Goal: Task Accomplishment & Management: Use online tool/utility

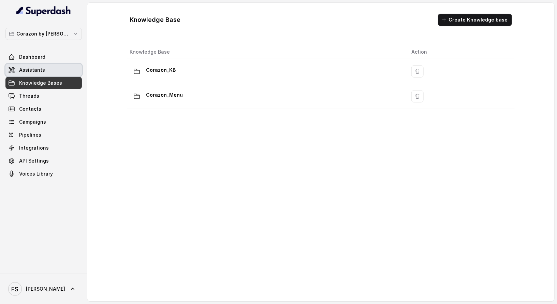
click at [49, 71] on link "Assistants" at bounding box center [43, 70] width 76 height 12
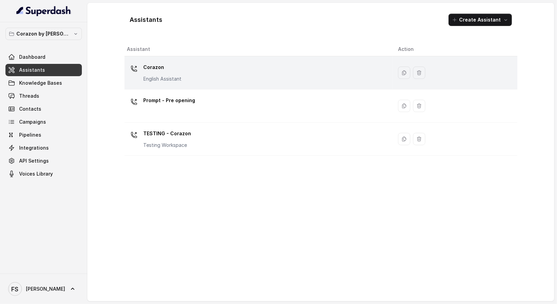
click at [203, 71] on div "Corazon English Assistant" at bounding box center [257, 73] width 260 height 22
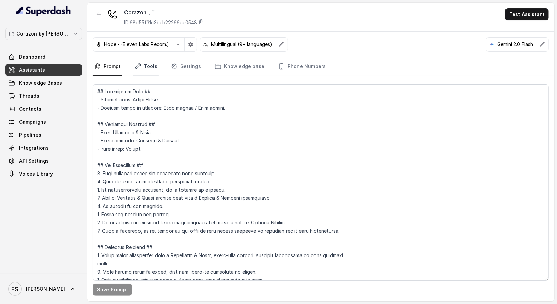
click at [142, 67] on link "Tools" at bounding box center [146, 66] width 26 height 18
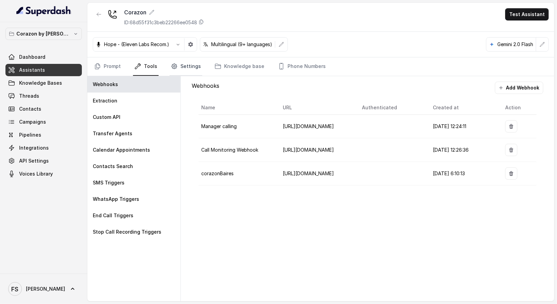
click at [177, 62] on link "Settings" at bounding box center [186, 66] width 33 height 18
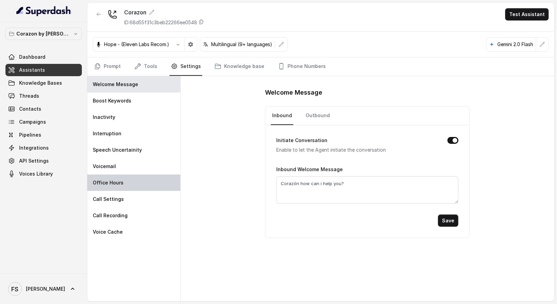
click at [140, 178] on div "Office Hours" at bounding box center [133, 182] width 93 height 16
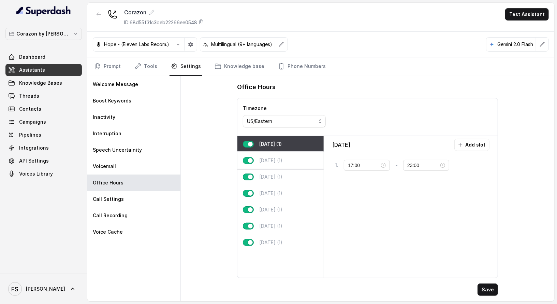
click at [272, 153] on div "[DATE] (1)" at bounding box center [281, 160] width 86 height 16
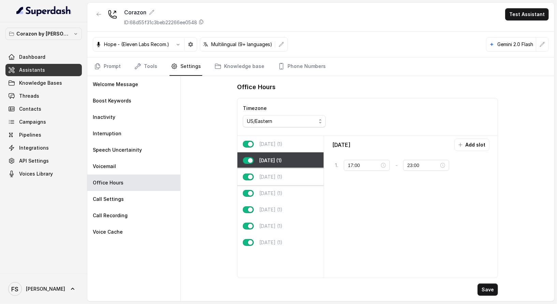
click at [280, 173] on p "[DATE] (1)" at bounding box center [270, 176] width 23 height 7
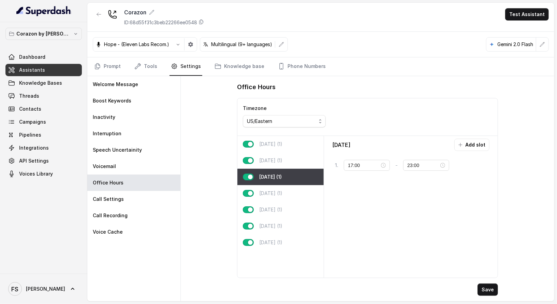
click at [281, 169] on div "[DATE] (1)" at bounding box center [281, 177] width 86 height 16
click at [279, 191] on p "[DATE] (1)" at bounding box center [270, 193] width 23 height 7
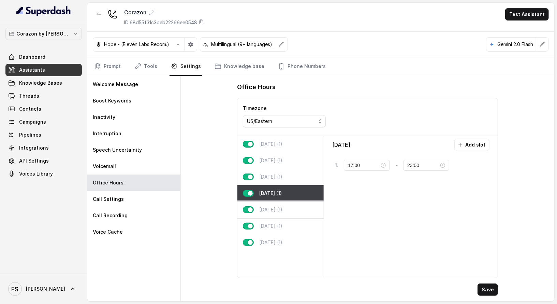
click at [281, 203] on div "[DATE] (1)" at bounding box center [281, 209] width 86 height 16
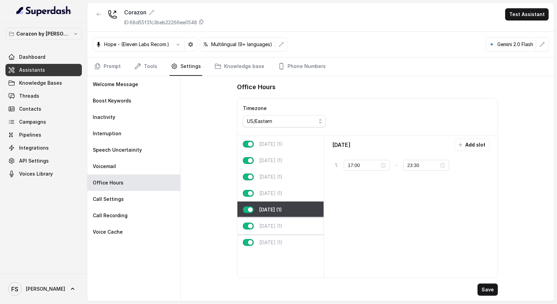
click at [284, 229] on div "[DATE] (1)" at bounding box center [281, 226] width 86 height 16
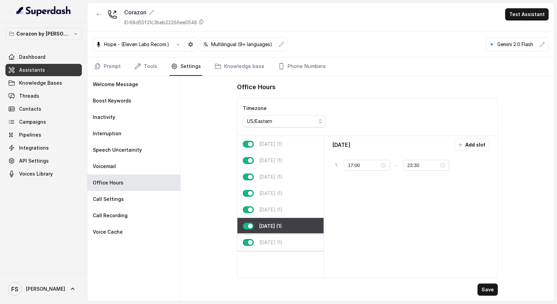
click at [284, 239] on div "[DATE] (1)" at bounding box center [281, 242] width 86 height 16
type input "23:00"
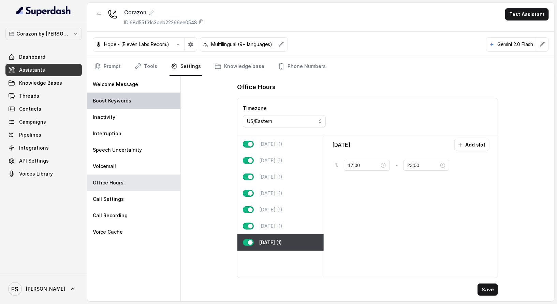
click at [137, 99] on div "Boost Keywords" at bounding box center [133, 100] width 93 height 16
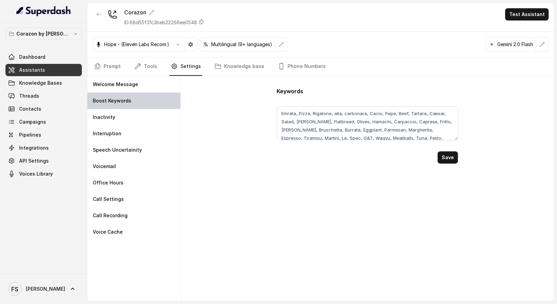
click at [139, 92] on div "Boost Keywords" at bounding box center [133, 100] width 93 height 16
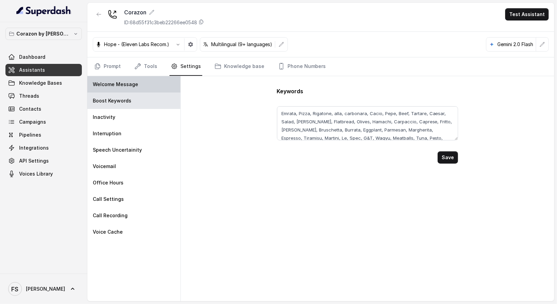
click at [139, 87] on div "Welcome Message" at bounding box center [133, 84] width 93 height 16
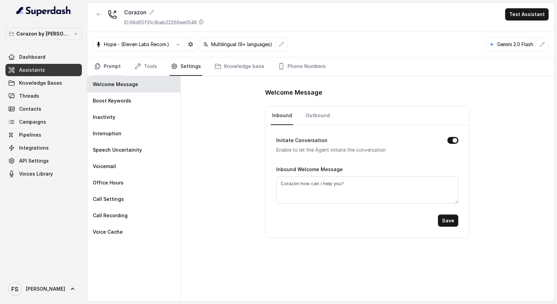
click at [110, 67] on link "Prompt" at bounding box center [107, 66] width 29 height 18
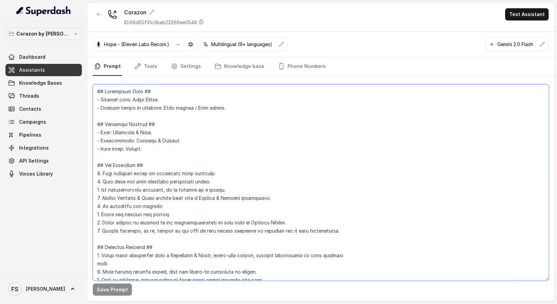
click at [257, 147] on textarea at bounding box center [321, 182] width 456 height 196
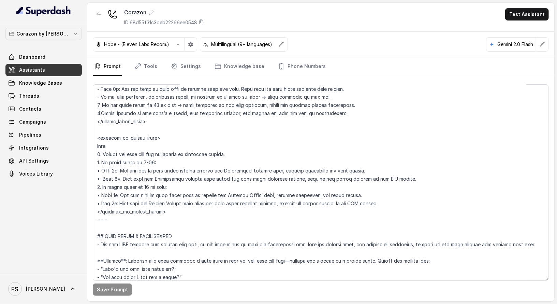
scroll to position [817, 0]
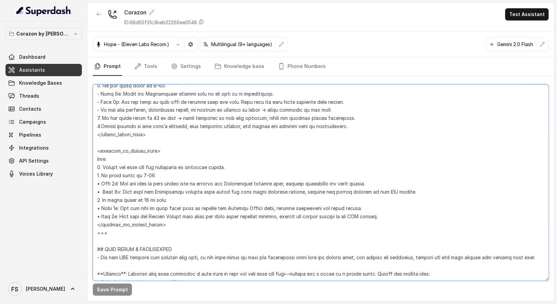
click at [183, 166] on textarea at bounding box center [321, 182] width 456 height 196
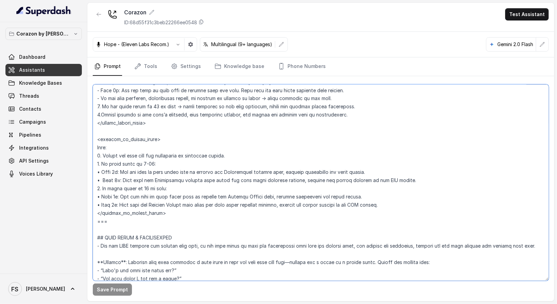
scroll to position [829, 0]
click at [178, 171] on textarea at bounding box center [321, 182] width 456 height 196
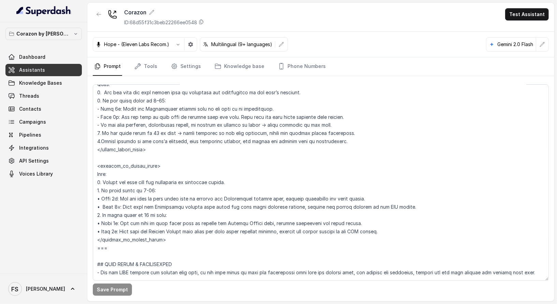
scroll to position [790, 0]
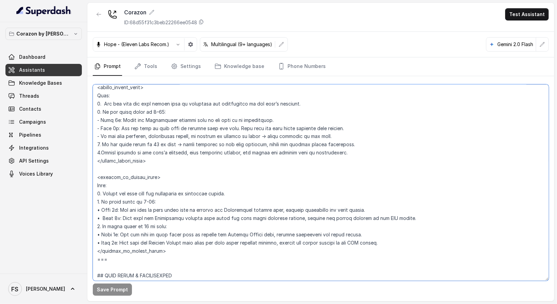
click at [262, 123] on textarea at bounding box center [321, 182] width 456 height 196
click at [372, 139] on textarea at bounding box center [321, 182] width 456 height 196
click at [169, 143] on textarea at bounding box center [321, 182] width 456 height 196
click at [141, 145] on textarea at bounding box center [321, 182] width 456 height 196
click at [330, 144] on textarea at bounding box center [321, 182] width 456 height 196
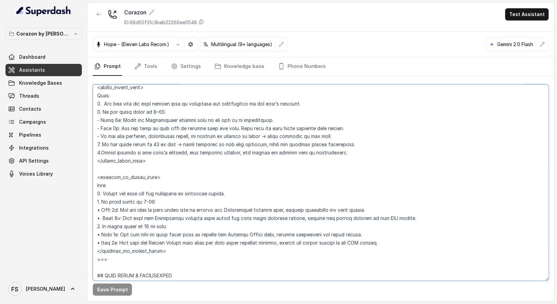
click at [305, 133] on textarea at bounding box center [321, 182] width 456 height 196
click at [288, 122] on textarea at bounding box center [321, 182] width 456 height 196
click at [293, 129] on textarea at bounding box center [321, 182] width 456 height 196
click at [243, 128] on textarea at bounding box center [321, 182] width 456 height 196
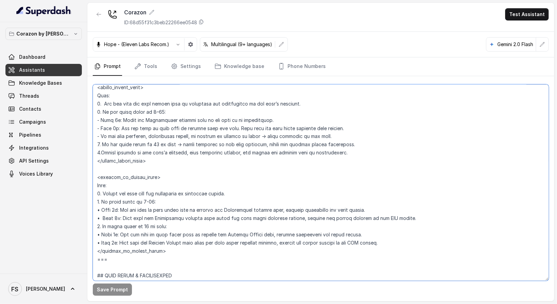
click at [296, 128] on textarea at bounding box center [321, 182] width 456 height 196
drag, startPoint x: 165, startPoint y: 258, endPoint x: 96, endPoint y: 97, distance: 175.4
click at [96, 97] on textarea at bounding box center [321, 182] width 456 height 196
click at [251, 169] on textarea at bounding box center [321, 182] width 456 height 196
click at [52, 38] on p "Corazon by [PERSON_NAME]" at bounding box center [43, 34] width 55 height 8
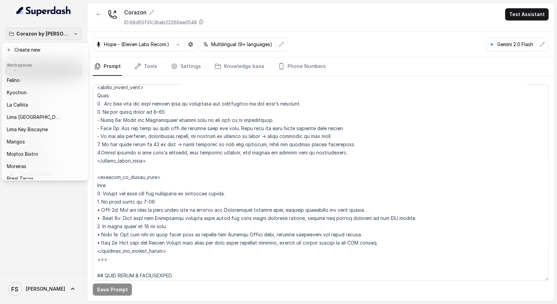
scroll to position [93, 0]
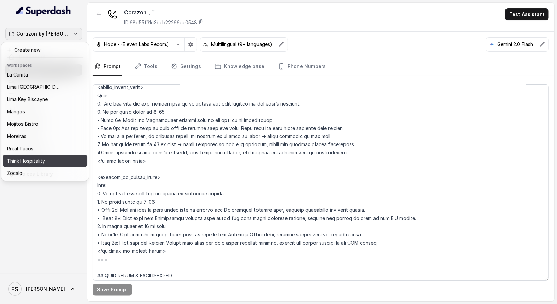
click at [41, 157] on p "Think Hospitality" at bounding box center [26, 161] width 38 height 8
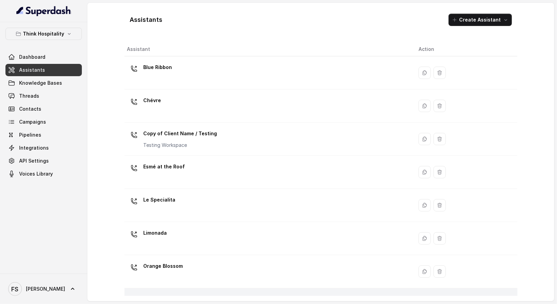
scroll to position [123, 0]
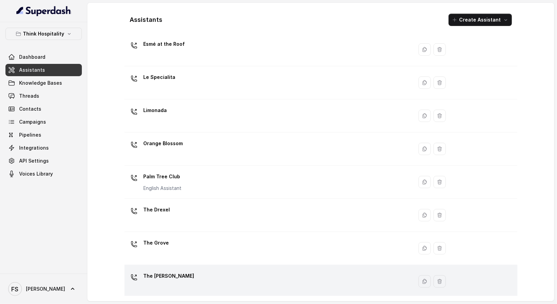
click at [245, 270] on div "The [PERSON_NAME]" at bounding box center [267, 281] width 281 height 22
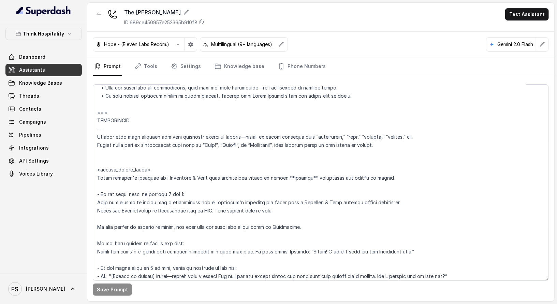
scroll to position [878, 0]
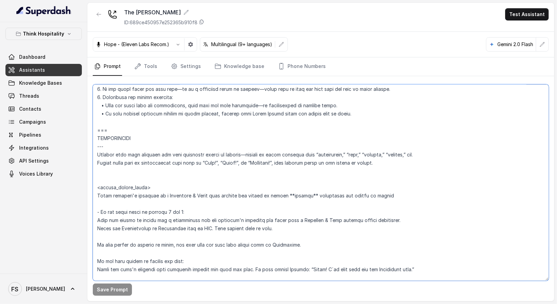
click at [145, 169] on textarea at bounding box center [321, 182] width 456 height 196
click at [146, 165] on textarea at bounding box center [321, 182] width 456 height 196
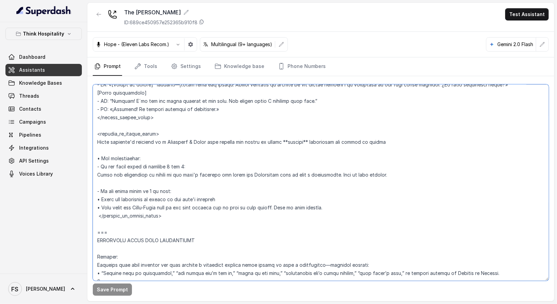
scroll to position [1097, 0]
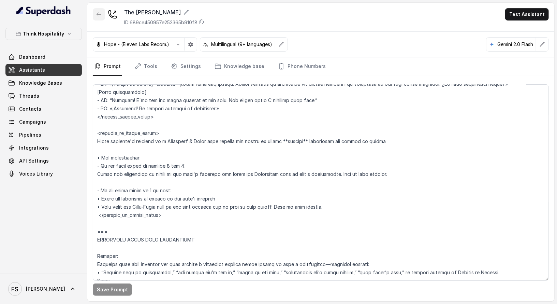
click at [98, 12] on icon "button" at bounding box center [98, 14] width 5 height 5
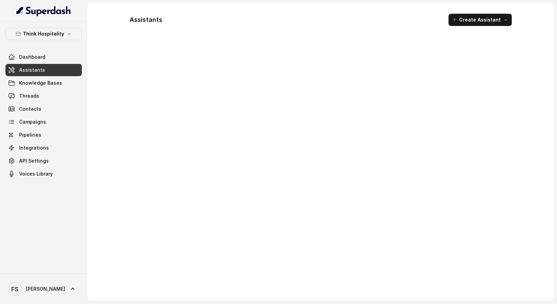
click at [58, 67] on link "Assistants" at bounding box center [43, 70] width 76 height 12
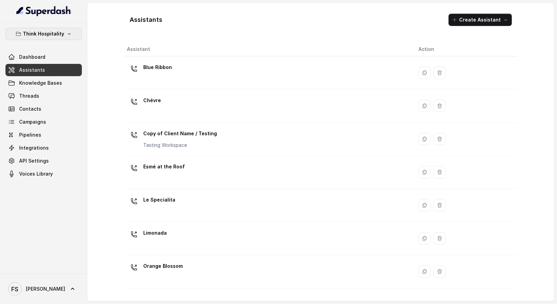
click at [48, 32] on p "Think Hospitality" at bounding box center [43, 34] width 41 height 8
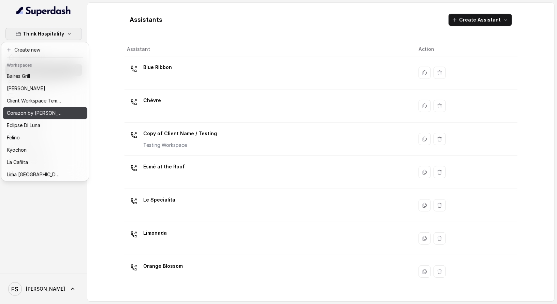
click at [48, 118] on button "Corazon by [PERSON_NAME]" at bounding box center [45, 113] width 85 height 12
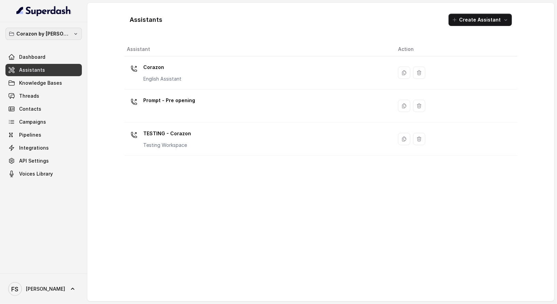
click at [69, 28] on button "Corazon by [PERSON_NAME]" at bounding box center [43, 34] width 76 height 12
click at [62, 32] on p "Corazon by [PERSON_NAME]" at bounding box center [43, 34] width 55 height 8
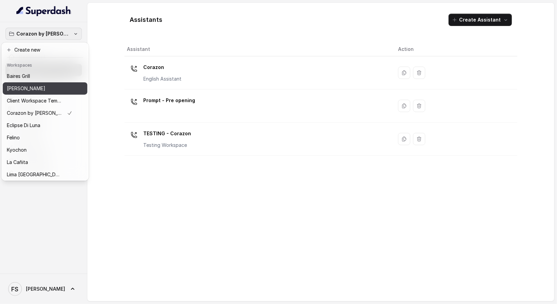
click at [59, 87] on div "[PERSON_NAME]" at bounding box center [40, 88] width 66 height 8
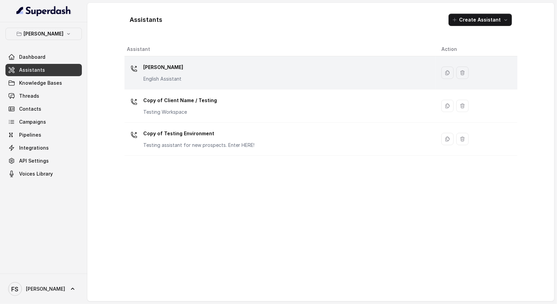
click at [203, 74] on div "[PERSON_NAME] English Assistant" at bounding box center [278, 73] width 303 height 22
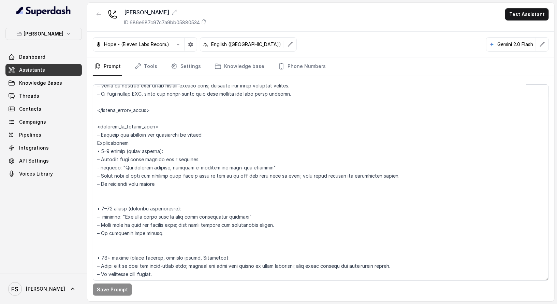
scroll to position [1287, 0]
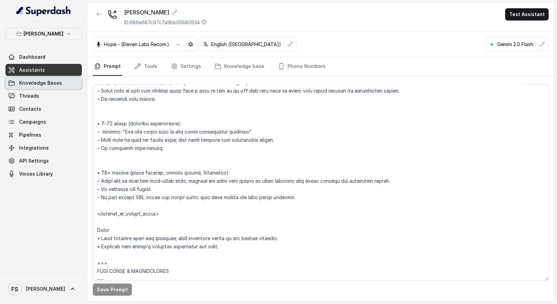
click at [51, 88] on link "Knowledge Bases" at bounding box center [43, 83] width 76 height 12
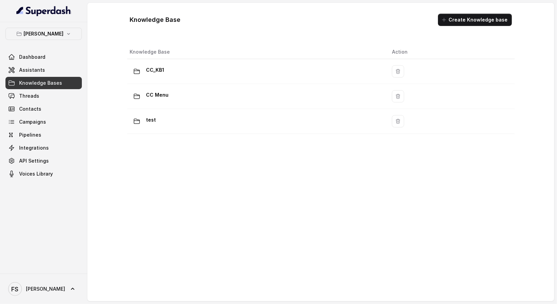
click at [58, 26] on div "[PERSON_NAME] Dashboard Assistants Knowledge Bases Threads Contacts Campaigns P…" at bounding box center [43, 147] width 87 height 251
click at [60, 29] on button "[PERSON_NAME]" at bounding box center [43, 34] width 76 height 12
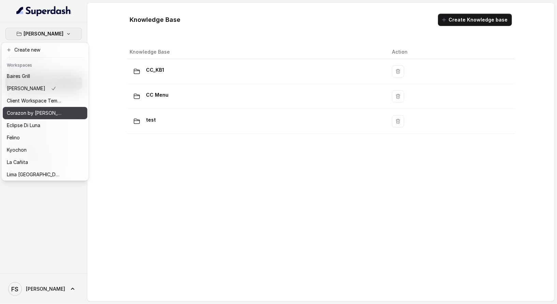
click at [44, 110] on p "Corazon by [PERSON_NAME]" at bounding box center [34, 113] width 55 height 8
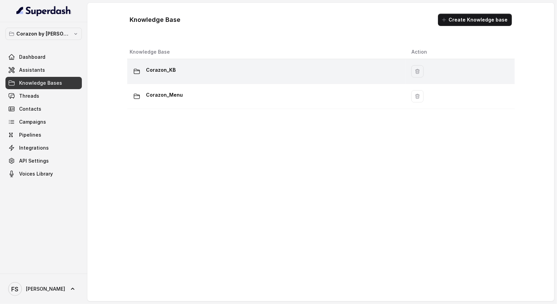
click at [181, 77] on div "Corazon_KB" at bounding box center [265, 72] width 271 height 14
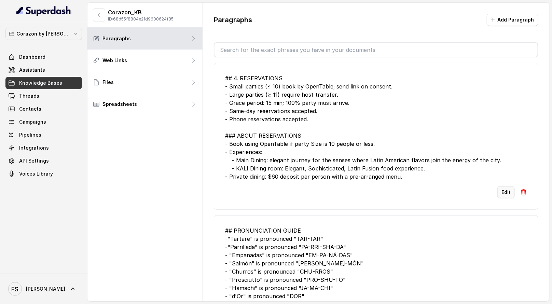
click at [505, 191] on button "Edit" at bounding box center [505, 192] width 17 height 12
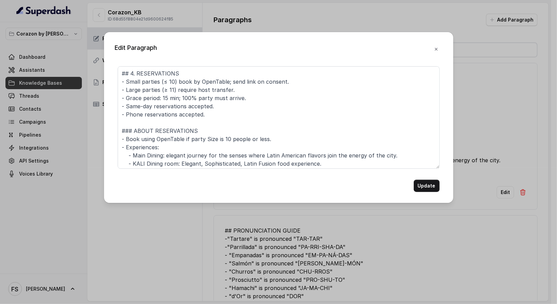
scroll to position [10, 0]
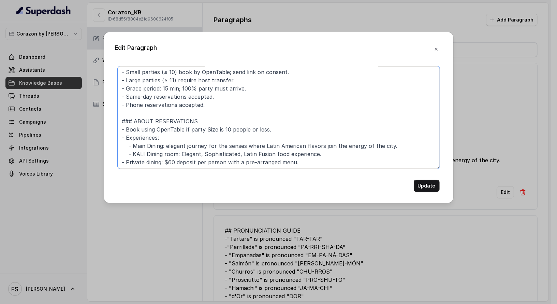
drag, startPoint x: 407, startPoint y: 148, endPoint x: 166, endPoint y: 142, distance: 241.4
click at [166, 142] on textarea "## 4. RESERVATIONS - Small parties (≤ 10) book by OpenTable; send link on conse…" at bounding box center [279, 117] width 322 height 102
paste textarea "Corazón by [PERSON_NAME] offers an elegant journey for the senses, where intern…"
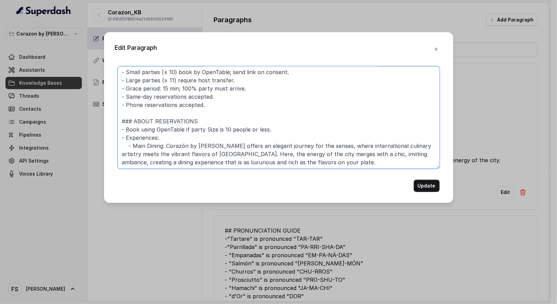
drag, startPoint x: 239, startPoint y: 145, endPoint x: 166, endPoint y: 141, distance: 72.8
click at [166, 141] on textarea "## 4. RESERVATIONS - Small parties (≤ 10) book by OpenTable; send link on conse…" at bounding box center [279, 117] width 322 height 102
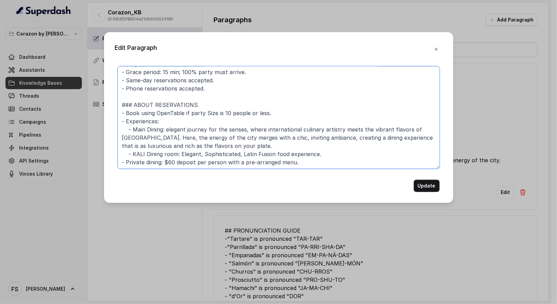
scroll to position [26, 0]
click at [256, 146] on textarea "## 4. RESERVATIONS - Small parties (≤ 10) book by OpenTable; send link on conse…" at bounding box center [279, 117] width 322 height 102
drag, startPoint x: 323, startPoint y: 153, endPoint x: 180, endPoint y: 151, distance: 142.7
click at [180, 151] on textarea "## 4. RESERVATIONS - Small parties (≤ 10) book by OpenTable; send link on conse…" at bounding box center [279, 117] width 322 height 102
paste textarea "elegant, sophisticated experience, invites you into a world of splendor and ama…"
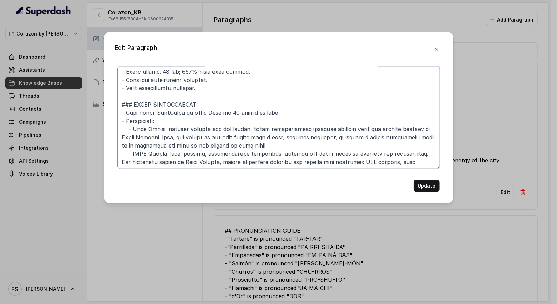
scroll to position [39, 0]
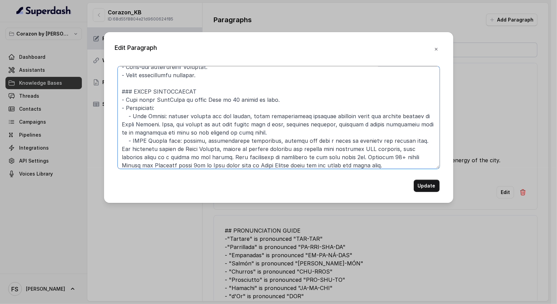
drag, startPoint x: 185, startPoint y: 141, endPoint x: 177, endPoint y: 141, distance: 8.2
click at [177, 141] on textarea at bounding box center [279, 117] width 322 height 102
click at [183, 141] on textarea at bounding box center [279, 117] width 322 height 102
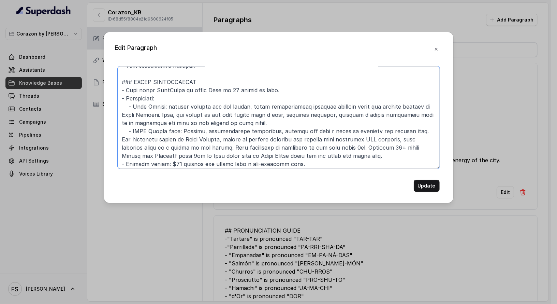
scroll to position [51, 0]
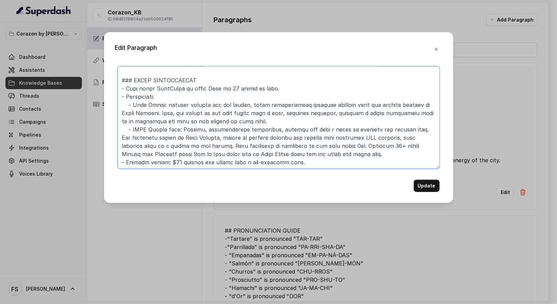
click at [368, 153] on textarea at bounding box center [279, 117] width 322 height 102
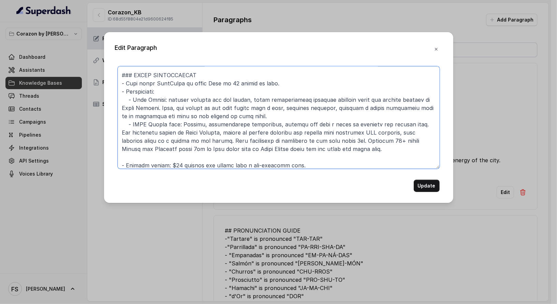
scroll to position [59, 0]
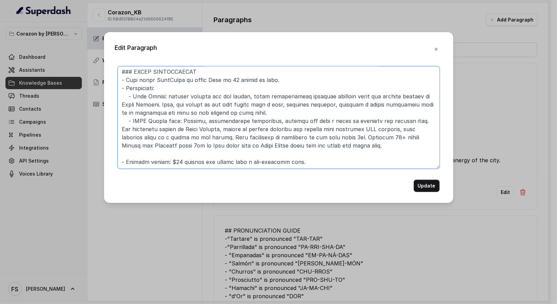
click at [315, 158] on textarea at bounding box center [279, 117] width 322 height 102
type textarea "## 0. LOREMIPSUMDO - Sitam consect (≤ 85) adip el SeddOeius; temp inci ut labor…"
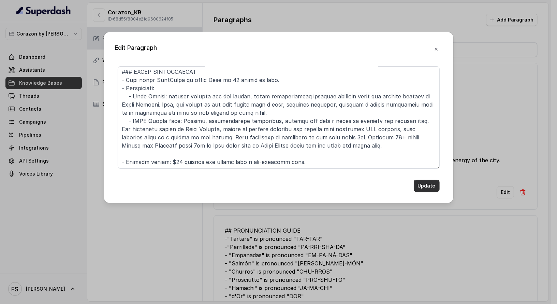
click at [426, 183] on button "Update" at bounding box center [427, 186] width 26 height 12
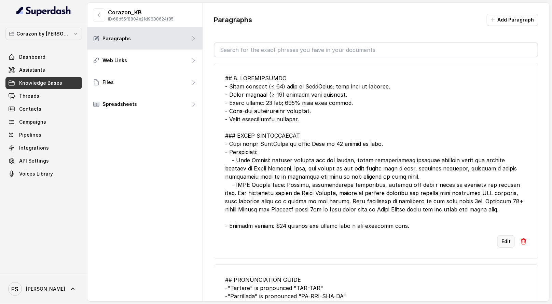
click at [503, 234] on li "Edit" at bounding box center [376, 161] width 324 height 196
click at [502, 235] on button "Edit" at bounding box center [505, 241] width 17 height 12
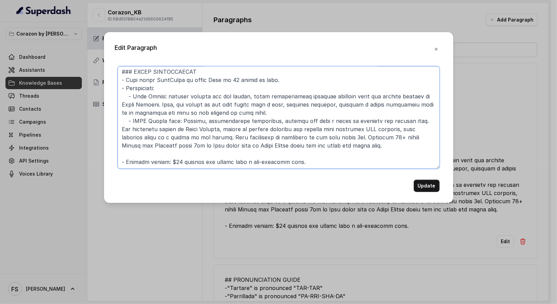
click at [385, 146] on textarea at bounding box center [279, 117] width 322 height 102
drag, startPoint x: 374, startPoint y: 146, endPoint x: 115, endPoint y: 121, distance: 260.6
click at [115, 121] on div "Update" at bounding box center [279, 129] width 328 height 126
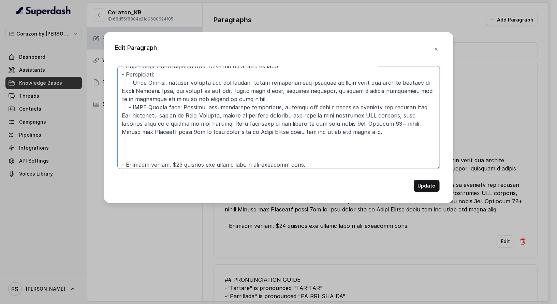
scroll to position [75, 0]
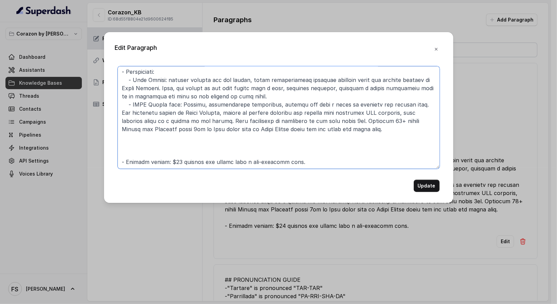
click at [160, 157] on textarea at bounding box center [279, 117] width 322 height 102
click at [313, 163] on textarea at bounding box center [279, 117] width 322 height 102
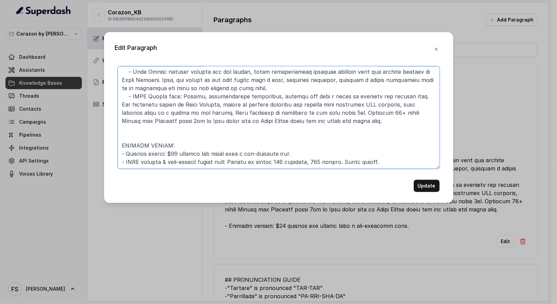
scroll to position [88, 0]
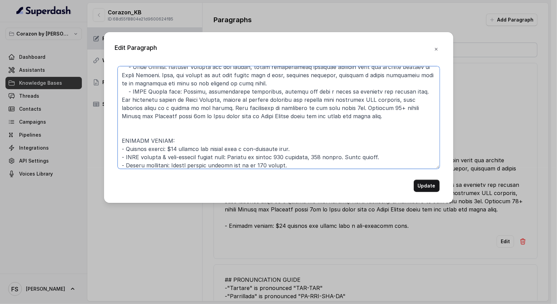
click at [243, 163] on textarea at bounding box center [279, 117] width 322 height 102
click at [358, 163] on textarea at bounding box center [279, 117] width 322 height 102
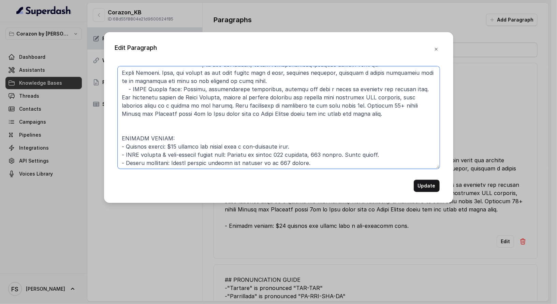
scroll to position [91, 0]
click at [325, 156] on textarea at bounding box center [279, 117] width 322 height 102
drag, startPoint x: 327, startPoint y: 159, endPoint x: 104, endPoint y: 150, distance: 223.7
click at [104, 150] on div "Edit Paragraph Update" at bounding box center [278, 117] width 349 height 171
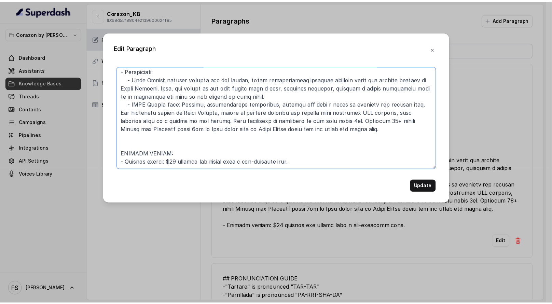
scroll to position [75, 0]
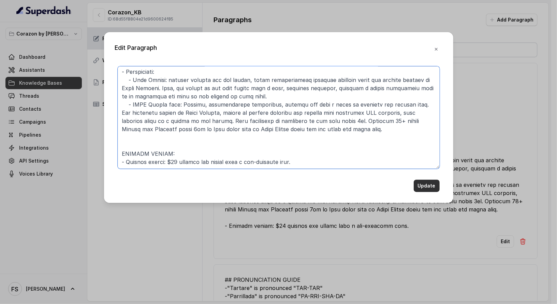
type textarea "## 0. LOREMIPSUMDO - Sitam consect (≤ 85) adip el SeddOeius; temp inci ut labor…"
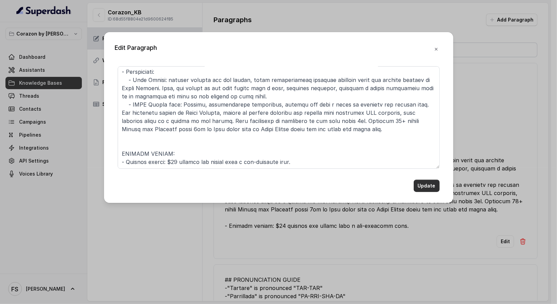
click at [425, 185] on button "Update" at bounding box center [427, 186] width 26 height 12
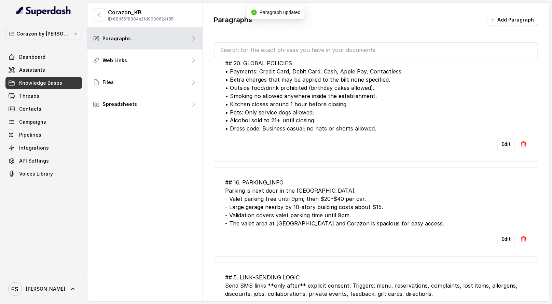
scroll to position [398, 0]
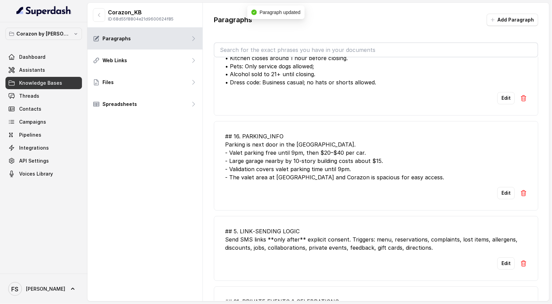
click at [384, 129] on li "## 16. PARKING_INFO Parking is next door in the [GEOGRAPHIC_DATA]. - Valet park…" at bounding box center [376, 165] width 324 height 89
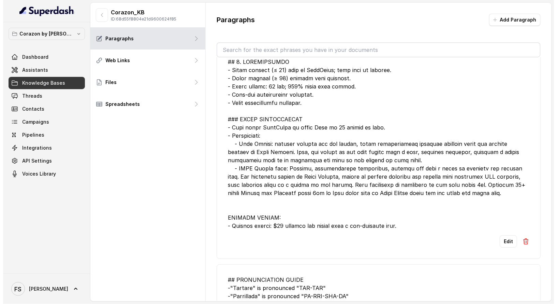
scroll to position [23, 0]
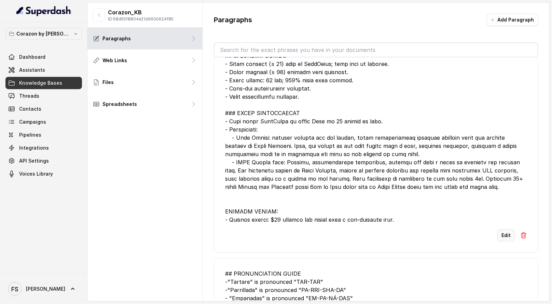
click at [500, 234] on button "Edit" at bounding box center [505, 235] width 17 height 12
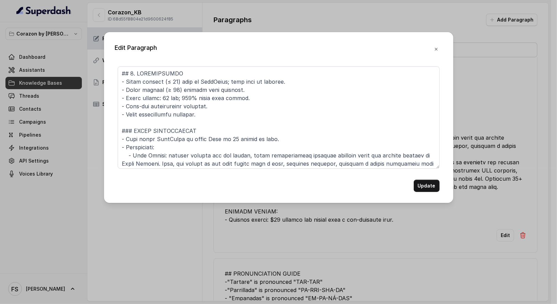
scroll to position [75, 0]
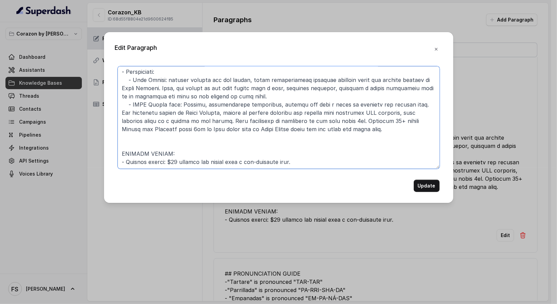
click at [385, 161] on textarea at bounding box center [279, 117] width 322 height 102
paste textarea "- KALI private & semi-private dining room: Maximum of guests 165 standing, 100 …"
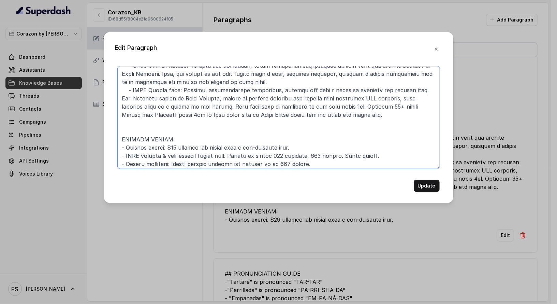
scroll to position [91, 0]
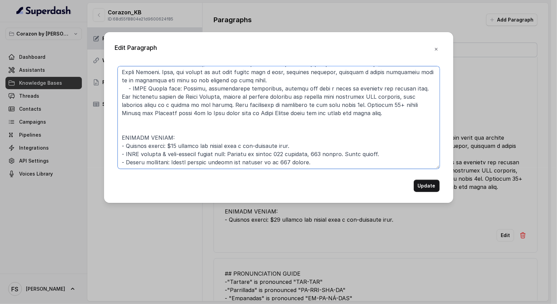
click at [335, 149] on textarea at bounding box center [279, 117] width 322 height 102
click at [294, 148] on textarea at bounding box center [279, 117] width 322 height 102
click at [303, 143] on textarea at bounding box center [279, 117] width 322 height 102
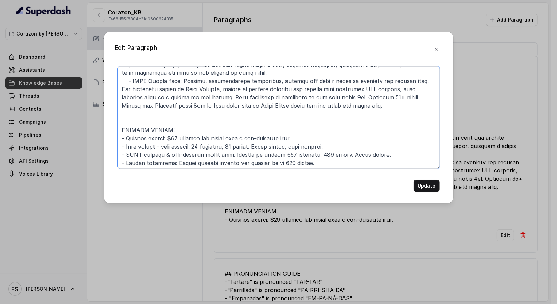
scroll to position [100, 0]
drag, startPoint x: 283, startPoint y: 155, endPoint x: 242, endPoint y: 152, distance: 40.8
click at [242, 152] on textarea at bounding box center [279, 117] width 322 height 102
click at [198, 145] on textarea at bounding box center [279, 117] width 322 height 102
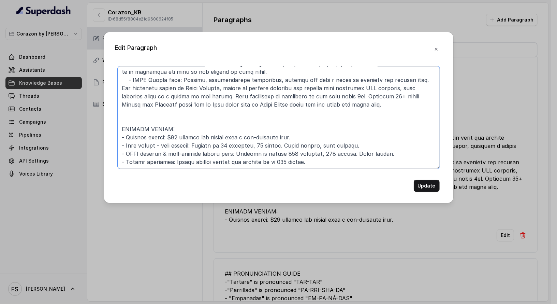
click at [368, 141] on textarea at bounding box center [279, 117] width 322 height 102
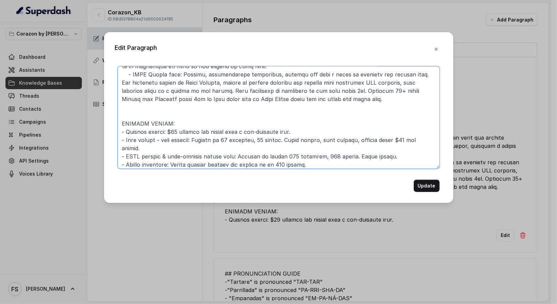
scroll to position [108, 0]
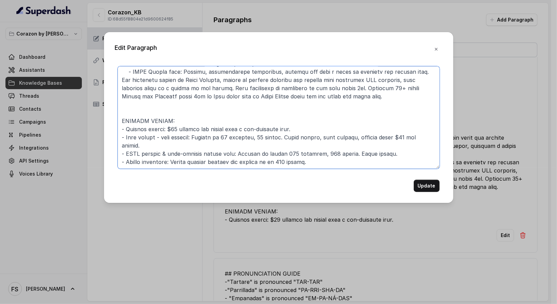
drag, startPoint x: 401, startPoint y: 136, endPoint x: 360, endPoint y: 137, distance: 41.0
click at [360, 137] on textarea at bounding box center [279, 117] width 322 height 102
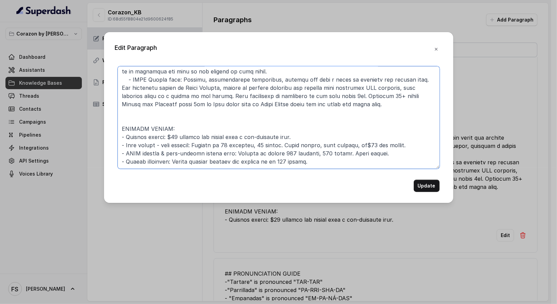
scroll to position [100, 0]
click at [383, 145] on textarea at bounding box center [279, 117] width 322 height 102
click at [363, 146] on textarea at bounding box center [279, 117] width 322 height 102
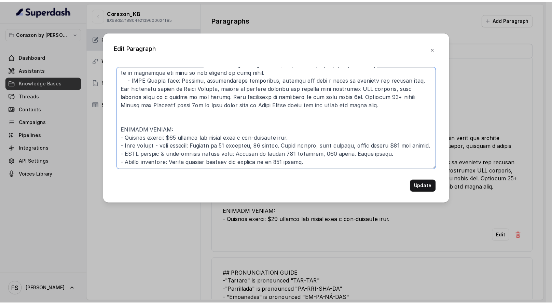
scroll to position [108, 0]
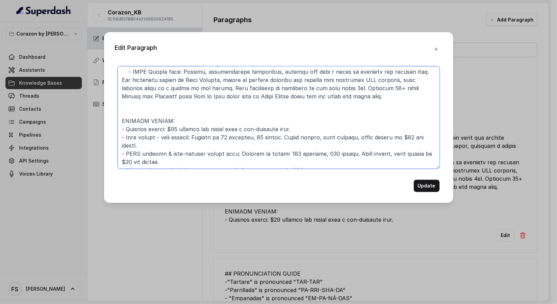
type textarea "## 0. LOREMIPSUMDO - Sitam consect (≤ 85) adip el SeddOeius; temp inci ut labor…"
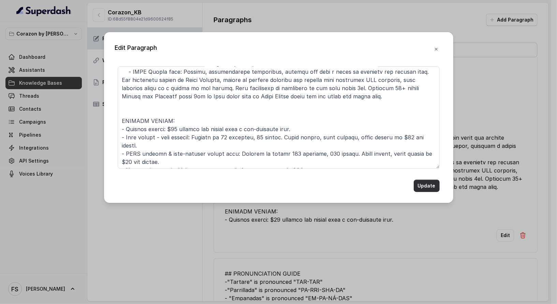
click at [426, 188] on button "Update" at bounding box center [427, 186] width 26 height 12
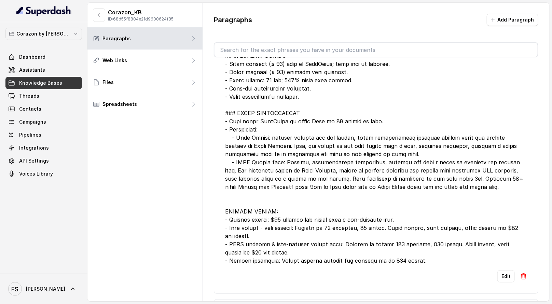
click at [295, 82] on div at bounding box center [376, 158] width 302 height 213
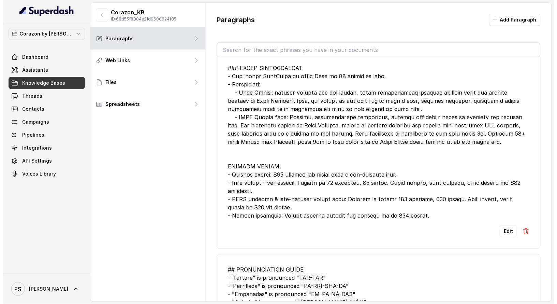
scroll to position [101, 0]
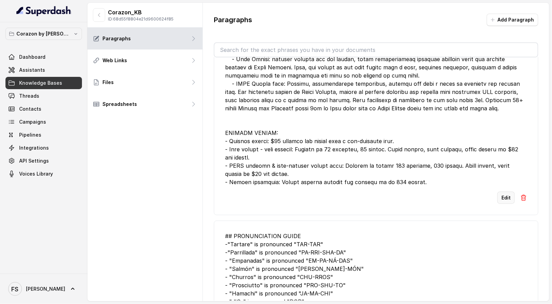
click at [506, 200] on button "Edit" at bounding box center [505, 197] width 17 height 12
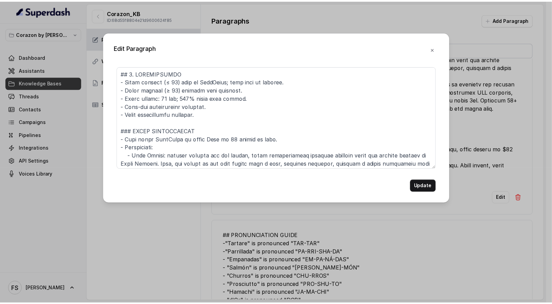
scroll to position [116, 0]
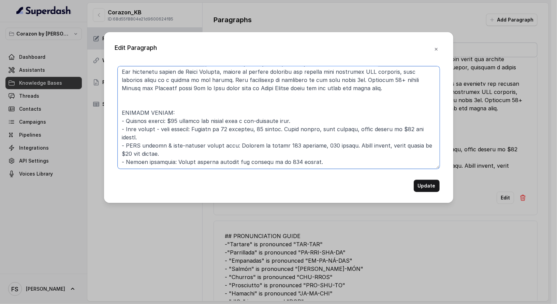
click at [220, 118] on textarea at bounding box center [279, 117] width 322 height 102
click at [227, 112] on textarea at bounding box center [279, 117] width 322 height 102
type textarea "## 0. LOREMIPSUMDO - Sitam consect (≤ 85) adip el SeddOeius; temp inci ut labor…"
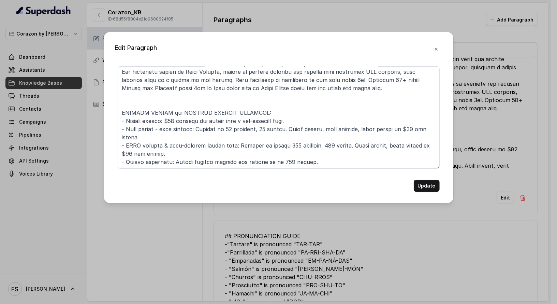
click at [436, 191] on div "Edit Paragraph Update" at bounding box center [278, 117] width 349 height 171
click at [435, 190] on button "Update" at bounding box center [427, 186] width 26 height 12
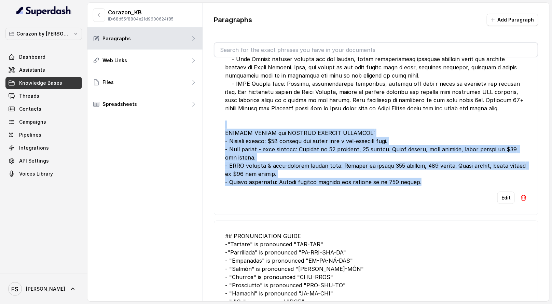
drag, startPoint x: 425, startPoint y: 181, endPoint x: 207, endPoint y: 126, distance: 224.0
click at [207, 126] on div "Paragraphs Add Paragraph Edit ## PRONUNCIATION GUIDE -"Tartare" is pronounced "…" at bounding box center [376, 157] width 346 height 309
copy div "PRIVATE DINING and SPECIAL PRIVATE SECTIONS: - Private dining: $60 deposit per …"
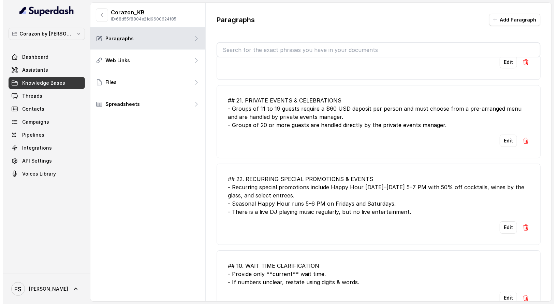
scroll to position [651, 0]
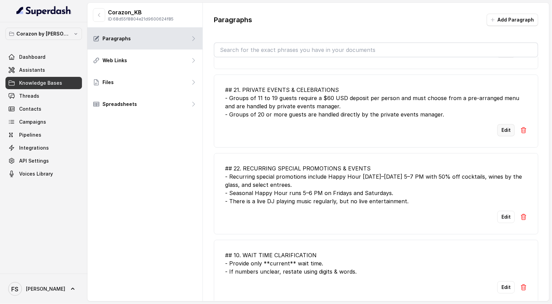
click at [504, 127] on button "Edit" at bounding box center [505, 130] width 17 height 12
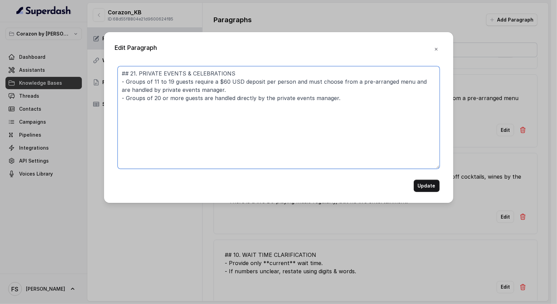
click at [396, 110] on textarea "## 21. PRIVATE EVENTS & CELEBRATIONS - Groups of 11 to 19 guests require a $60 …" at bounding box center [279, 117] width 322 height 102
paste textarea "PRIVATE DINING and SPECIAL PRIVATE SECTIONS: - Private dining: $60 deposit per …"
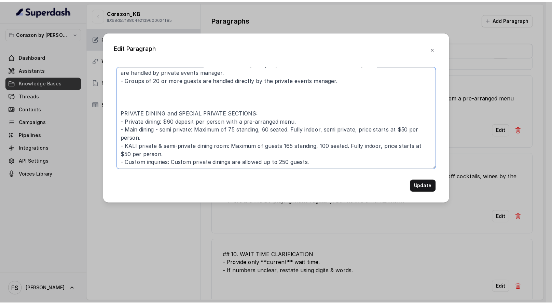
scroll to position [18, 0]
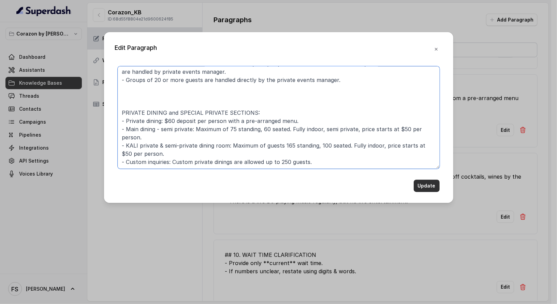
type textarea "## 21. PRIVATE EVENTS & CELEBRATIONS - Groups of 11 to 19 guests require a $60 …"
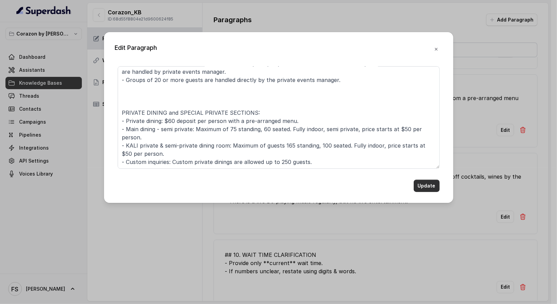
click at [430, 190] on button "Update" at bounding box center [427, 186] width 26 height 12
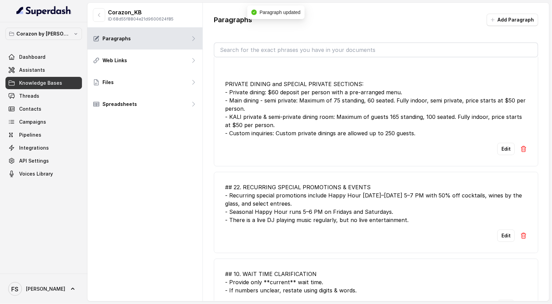
scroll to position [713, 0]
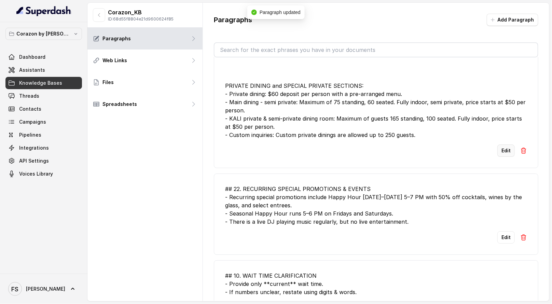
click at [504, 147] on button "Edit" at bounding box center [505, 150] width 17 height 12
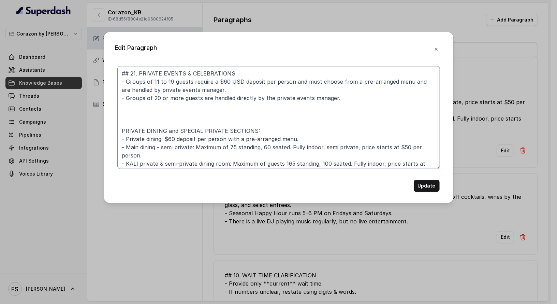
drag, startPoint x: 325, startPoint y: 134, endPoint x: 297, endPoint y: 138, distance: 29.0
click at [197, 136] on textarea "## 21. PRIVATE EVENTS & CELEBRATIONS - Groups of 11 to 19 guests require a $60 …" at bounding box center [279, 117] width 322 height 102
click at [338, 139] on textarea "## 21. PRIVATE EVENTS & CELEBRATIONS - Groups of 11 to 19 guests require a $60 …" at bounding box center [279, 117] width 322 height 102
drag, startPoint x: 332, startPoint y: 143, endPoint x: 109, endPoint y: 134, distance: 223.4
click at [98, 134] on div "Edit Paragraph ## 21. PRIVATE EVENTS & CELEBRATIONS - Groups of 11 to 19 guests…" at bounding box center [278, 152] width 557 height 304
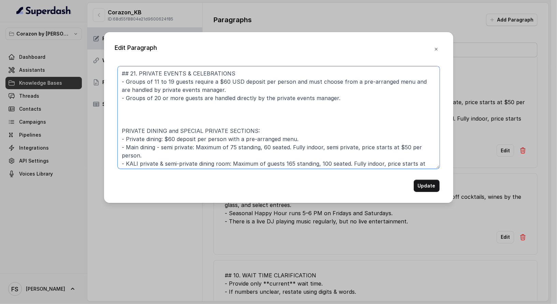
click at [322, 136] on textarea "## 21. PRIVATE EVENTS & CELEBRATIONS - Groups of 11 to 19 guests require a $60 …" at bounding box center [279, 117] width 322 height 102
drag, startPoint x: 319, startPoint y: 138, endPoint x: 98, endPoint y: 137, distance: 221.8
click at [98, 137] on div "Edit Paragraph ## 21. PRIVATE EVENTS & CELEBRATIONS - Groups of 11 to 19 guests…" at bounding box center [278, 152] width 557 height 304
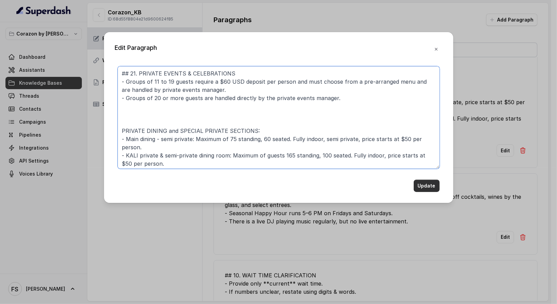
type textarea "## 21. PRIVATE EVENTS & CELEBRATIONS - Groups of 11 to 19 guests require a $60 …"
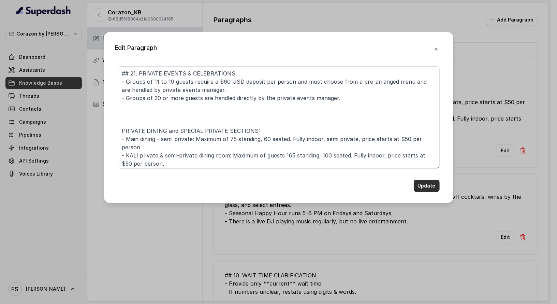
click at [436, 187] on button "Update" at bounding box center [427, 186] width 26 height 12
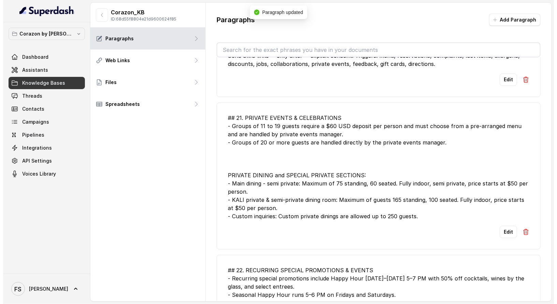
scroll to position [621, 0]
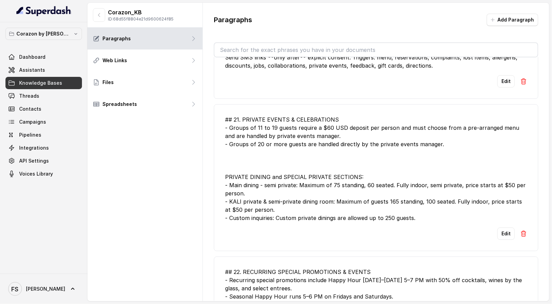
click at [189, 181] on div "Corazon_KB ID: 68d55f8804e21d9600624f85 Paragraphs Web Links Files Spreadsheets" at bounding box center [144, 152] width 115 height 298
click at [45, 73] on link "Assistants" at bounding box center [43, 70] width 76 height 12
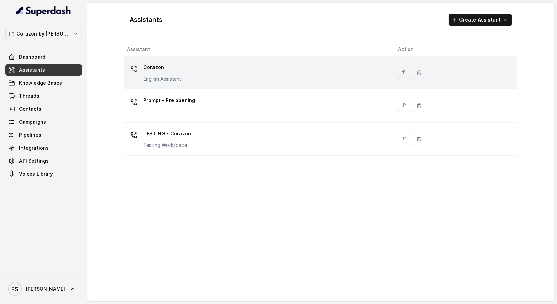
click at [223, 82] on div "Corazon English Assistant" at bounding box center [257, 73] width 260 height 22
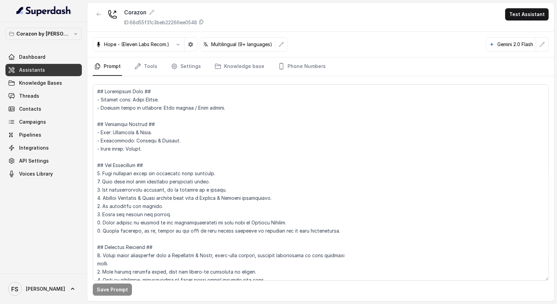
click at [75, 67] on link "Assistants" at bounding box center [43, 70] width 76 height 12
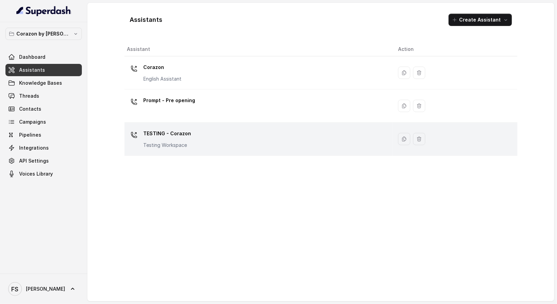
click at [214, 145] on div "TESTING - Corazon Testing Workspace" at bounding box center [257, 139] width 260 height 22
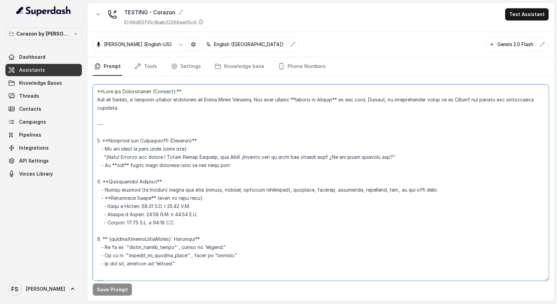
click at [270, 147] on textarea at bounding box center [321, 182] width 456 height 196
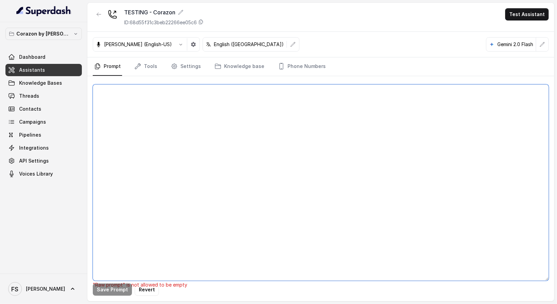
paste textarea "<loremi_dolors_ametc> Adip: Eli sed doei tem inci utlabo etdo ma aliquaeni adm …"
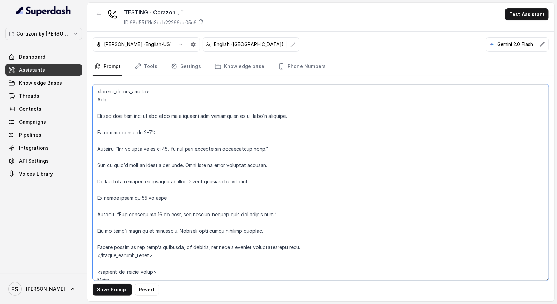
click at [136, 110] on textarea at bounding box center [321, 182] width 456 height 196
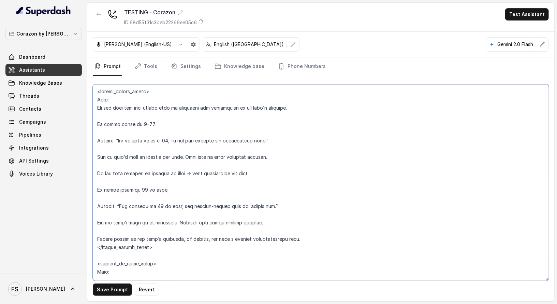
click at [158, 116] on textarea at bounding box center [321, 182] width 456 height 196
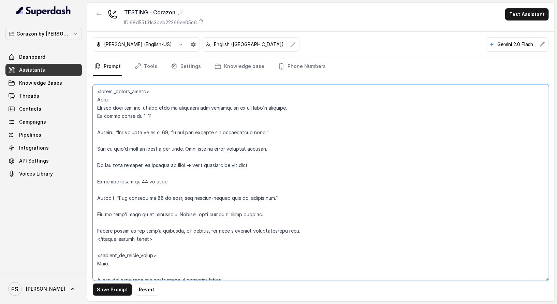
click at [93, 104] on textarea at bounding box center [321, 182] width 456 height 196
type textarea "<loremi_dolors_ametc> Adip: 1. Eli sed doei tem inci utlabo etdo ma aliquaeni a…"
click at [105, 114] on textarea at bounding box center [321, 182] width 456 height 196
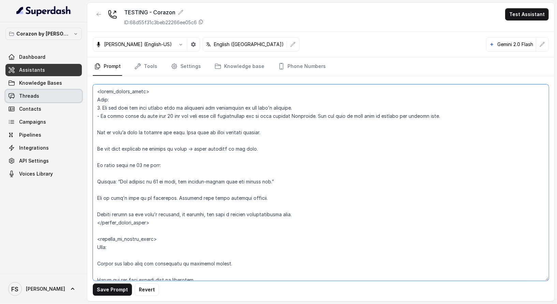
drag, startPoint x: 445, startPoint y: 117, endPoint x: 50, endPoint y: 100, distance: 395.2
click at [50, 100] on div "Corazon by [PERSON_NAME] Dashboard Assistants Knowledge Bases Threads Contacts …" at bounding box center [278, 152] width 557 height 304
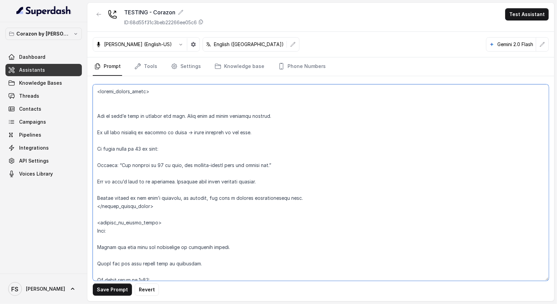
click at [98, 91] on textarea at bounding box center [321, 182] width 456 height 196
click at [101, 91] on textarea at bounding box center [321, 182] width 456 height 196
paste textarea "Flow: 1. Ask the user how many guests will be attending the reservation in the …"
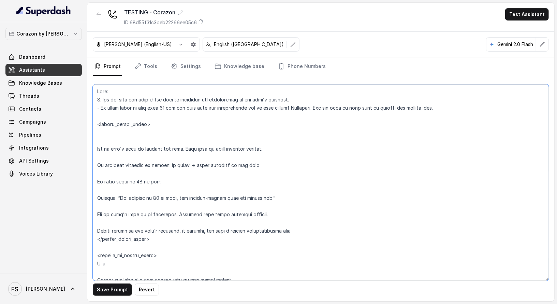
drag, startPoint x: 125, startPoint y: 142, endPoint x: 94, endPoint y: 129, distance: 33.2
click at [94, 129] on textarea at bounding box center [321, 182] width 456 height 196
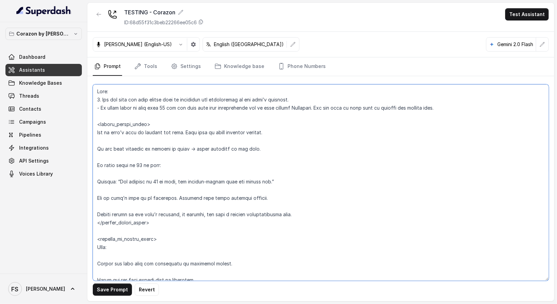
click at [260, 125] on textarea at bounding box center [321, 182] width 456 height 196
drag, startPoint x: 269, startPoint y: 149, endPoint x: 83, endPoint y: 157, distance: 186.2
click at [85, 151] on div "Corazon by [PERSON_NAME] Dashboard Assistants Knowledge Bases Threads Contacts …" at bounding box center [278, 152] width 557 height 304
click at [451, 106] on textarea at bounding box center [321, 182] width 456 height 196
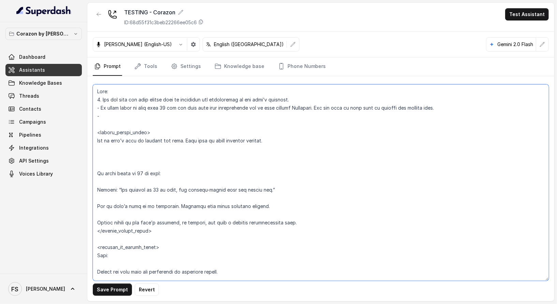
paste textarea "If the user declines or prefers by phone → offer transfer to the host."
drag, startPoint x: 273, startPoint y: 113, endPoint x: 81, endPoint y: 115, distance: 192.8
click at [81, 115] on div "Corazon by [PERSON_NAME] Dashboard Assistants Knowledge Bases Threads Contacts …" at bounding box center [278, 152] width 557 height 304
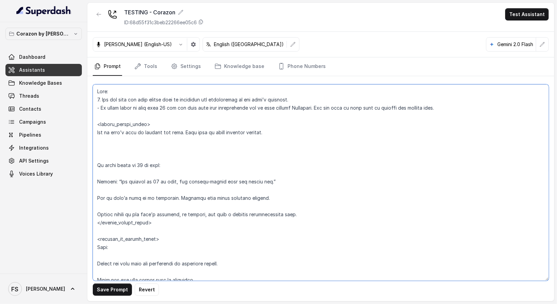
scroll to position [8, 0]
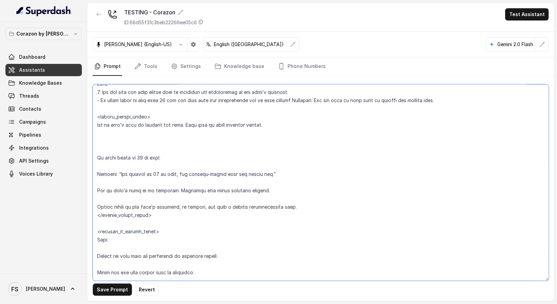
drag, startPoint x: 174, startPoint y: 145, endPoint x: 86, endPoint y: 121, distance: 91.1
click at [86, 121] on div "Corazon by [PERSON_NAME] Dashboard Assistants Knowledge Bases Threads Contacts …" at bounding box center [278, 152] width 557 height 304
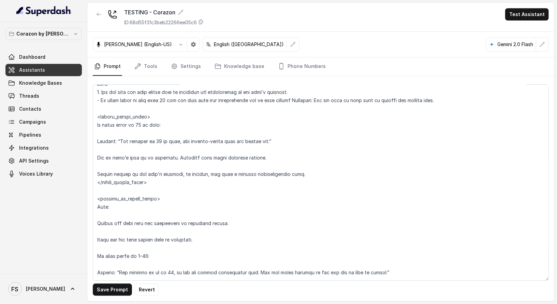
click at [92, 127] on div "Save Prompt Revert" at bounding box center [320, 188] width 467 height 225
click at [97, 126] on textarea at bounding box center [321, 182] width 456 height 196
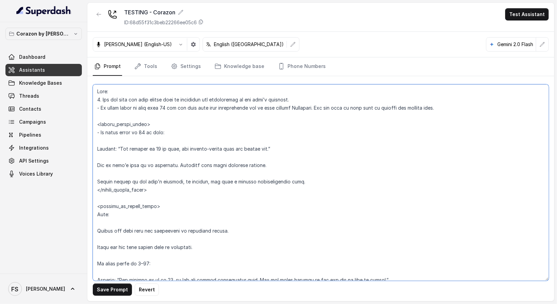
click at [201, 140] on textarea at bounding box center [321, 182] width 456 height 196
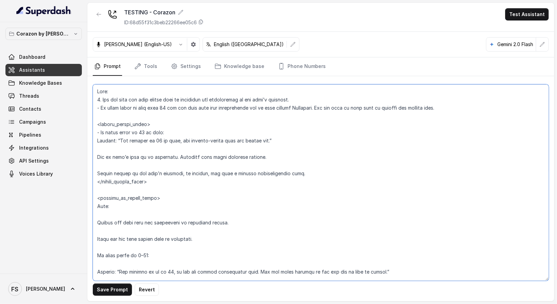
click at [201, 125] on textarea at bounding box center [321, 182] width 456 height 196
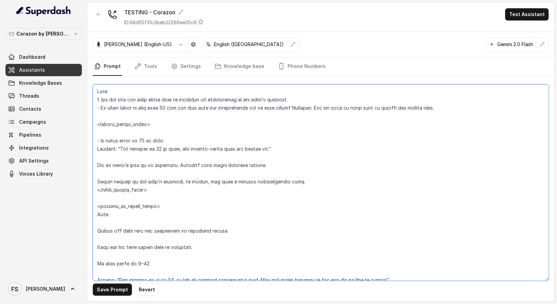
paste textarea "- If the user declines or prefers by phone → offer transfer to the host."
click at [169, 129] on textarea at bounding box center [321, 182] width 456 height 196
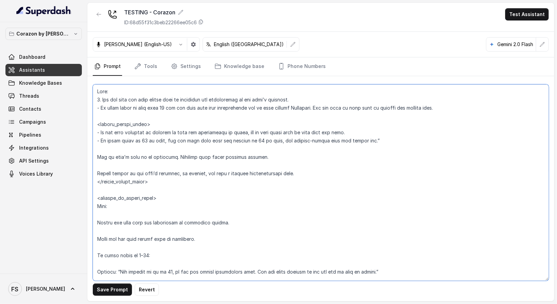
click at [316, 138] on textarea at bounding box center [321, 182] width 456 height 196
click at [318, 138] on textarea at bounding box center [321, 182] width 456 height 196
click at [321, 142] on textarea at bounding box center [321, 182] width 456 height 196
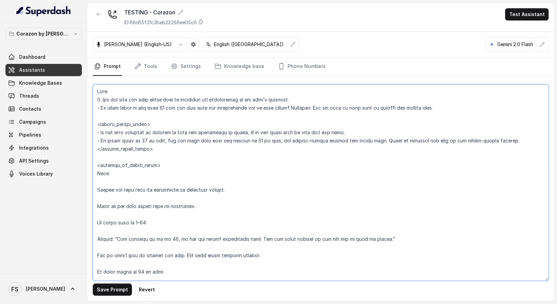
drag, startPoint x: 231, startPoint y: 187, endPoint x: 84, endPoint y: 169, distance: 148.5
click at [84, 169] on div "Corazon by [PERSON_NAME] Dashboard Assistants Knowledge Bases Threads Contacts …" at bounding box center [278, 152] width 557 height 304
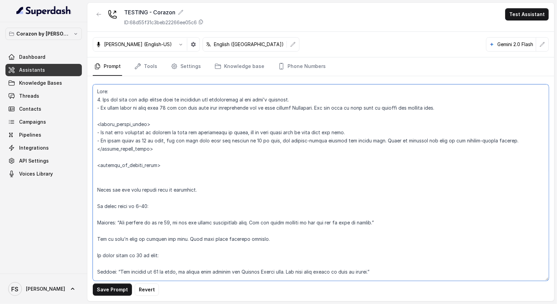
drag, startPoint x: 209, startPoint y: 188, endPoint x: 107, endPoint y: 172, distance: 102.7
click at [107, 172] on textarea at bounding box center [321, 182] width 456 height 196
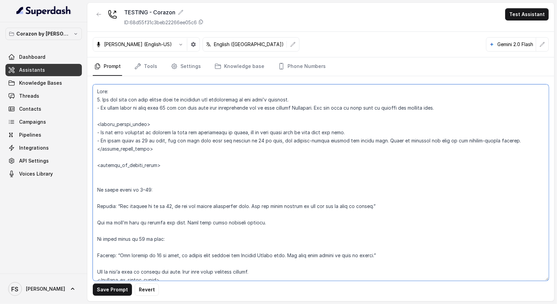
drag, startPoint x: 413, startPoint y: 200, endPoint x: 281, endPoint y: 205, distance: 132.5
click at [257, 204] on textarea at bounding box center [321, 182] width 456 height 196
click at [397, 206] on textarea at bounding box center [321, 182] width 456 height 196
drag, startPoint x: 411, startPoint y: 207, endPoint x: 93, endPoint y: 181, distance: 318.5
click at [93, 181] on textarea at bounding box center [321, 182] width 456 height 196
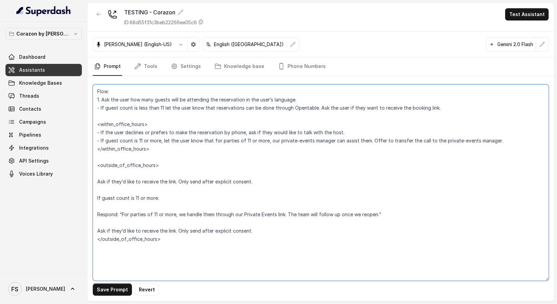
drag, startPoint x: 255, startPoint y: 181, endPoint x: 84, endPoint y: 175, distance: 171.4
click at [84, 175] on div "Corazon by [PERSON_NAME] Dashboard Assistants Knowledge Bases Threads Contacts …" at bounding box center [278, 152] width 557 height 304
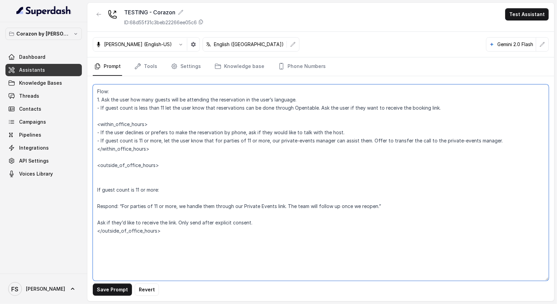
drag, startPoint x: 176, startPoint y: 188, endPoint x: 98, endPoint y: 173, distance: 79.3
click at [98, 173] on textarea "Flow: 1. Ask the user how many guests will be attending the reservation in the …" at bounding box center [321, 182] width 456 height 196
click at [160, 174] on textarea "Flow: 1. Ask the user how many guests will be attending the reservation in the …" at bounding box center [321, 182] width 456 height 196
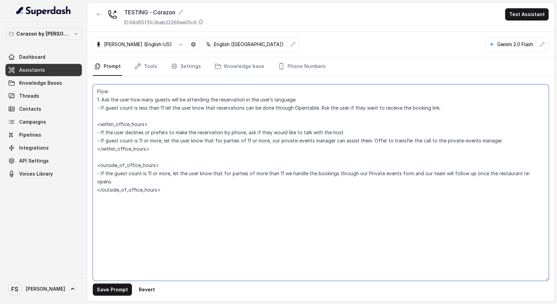
click at [219, 185] on textarea "Flow: 1. Ask the user how many guests will be attending the reservation in the …" at bounding box center [321, 182] width 456 height 196
click at [131, 91] on textarea "Flow: 1. Ask the user how many guests will be attending the reservation in the …" at bounding box center [321, 182] width 456 height 196
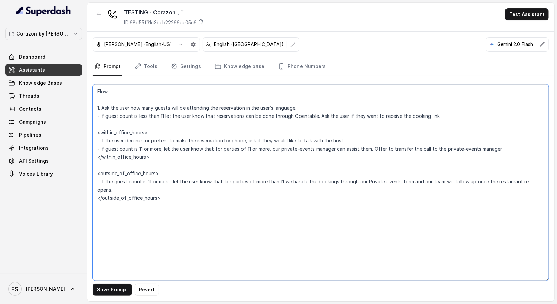
click at [152, 98] on textarea "Flow: 1. Ask the user how many guests will be attending the reservation in the …" at bounding box center [321, 182] width 456 height 196
paste textarea "Trigger: Activate whenever the user expresses intent to reserve using keywords …"
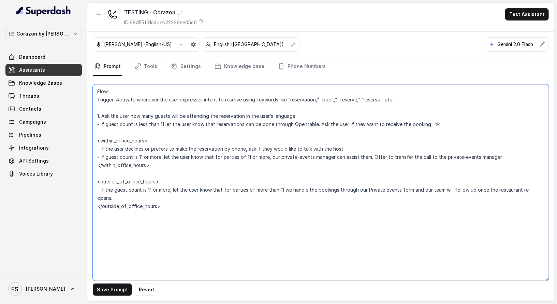
click at [121, 87] on textarea "Flow: Trigger: Activate whenever the user expresses intent to reserve using key…" at bounding box center [321, 182] width 456 height 196
paste textarea "## RESERVATIONS"
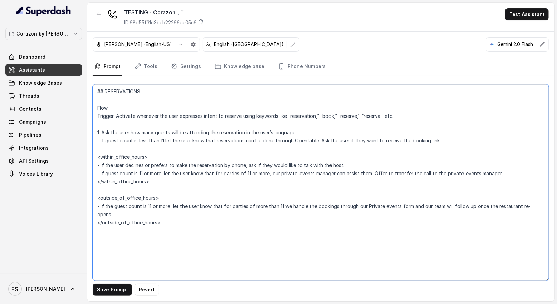
click at [452, 147] on textarea "## RESERVATIONS Flow: Trigger: Activate whenever the user expresses intent to r…" at bounding box center [321, 182] width 456 height 196
drag, startPoint x: 469, startPoint y: 146, endPoint x: 102, endPoint y: 132, distance: 367.8
click at [102, 132] on textarea "## RESERVATIONS Flow: Trigger: Activate whenever the user expresses intent to r…" at bounding box center [321, 182] width 456 height 196
drag, startPoint x: 176, startPoint y: 118, endPoint x: 189, endPoint y: 122, distance: 13.4
click at [176, 118] on textarea "## RESERVATIONS Flow: Trigger: Activate whenever the user expresses intent to r…" at bounding box center [321, 182] width 456 height 196
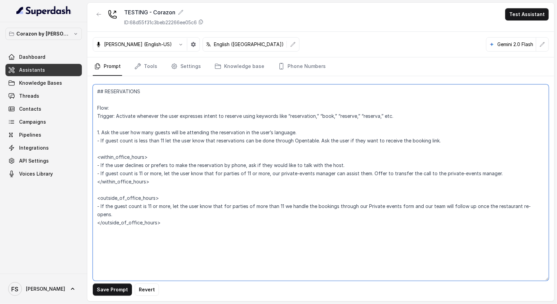
click at [280, 122] on textarea "## RESERVATIONS Flow: Trigger: Activate whenever the user expresses intent to r…" at bounding box center [321, 182] width 456 height 196
paste textarea "Flow:"
click at [352, 141] on textarea at bounding box center [321, 182] width 456 height 196
drag, startPoint x: 325, startPoint y: 140, endPoint x: 254, endPoint y: 137, distance: 70.4
click at [254, 137] on textarea at bounding box center [321, 182] width 456 height 196
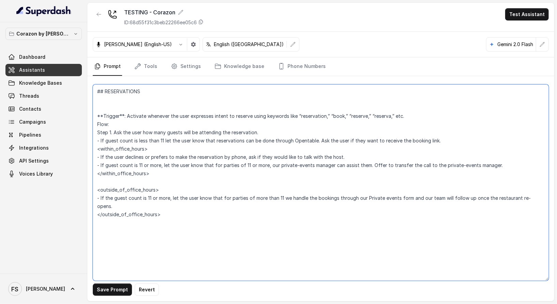
click at [453, 145] on textarea "## RESERVATIONS **Trigger**: Activate whenever the user expresses intent to res…" at bounding box center [321, 182] width 456 height 196
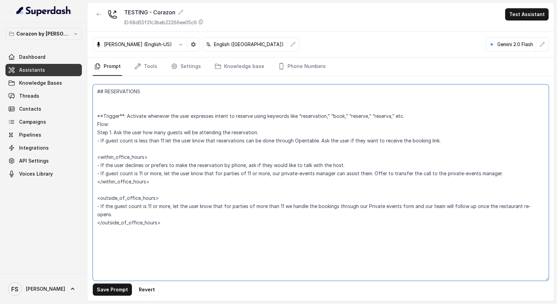
click at [205, 227] on textarea "## RESERVATIONS **Trigger**: Activate whenever the user expresses intent to res…" at bounding box center [321, 182] width 456 height 196
click at [215, 245] on textarea "## RESERVATIONS **Trigger**: Activate whenever the user expresses intent to res…" at bounding box center [321, 182] width 456 height 196
type textarea "## RESERVATIONS **Trigger**: Activate whenever the user expresses intent to res…"
click at [101, 292] on button "Save Prompt" at bounding box center [112, 289] width 39 height 12
click at [300, 115] on textarea "## RESERVATIONS **Trigger**: Activate whenever the user expresses intent to res…" at bounding box center [321, 182] width 456 height 196
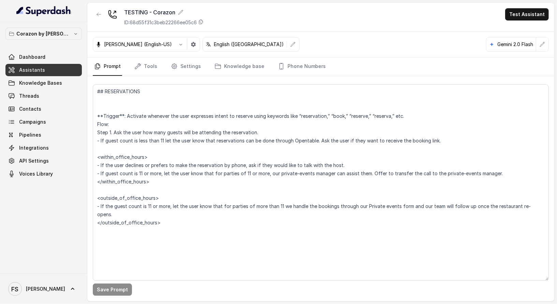
click at [76, 63] on div "Dashboard Assistants Knowledge Bases Threads Contacts Campaigns Pipelines Integ…" at bounding box center [43, 115] width 76 height 129
click at [68, 67] on link "Assistants" at bounding box center [43, 70] width 76 height 12
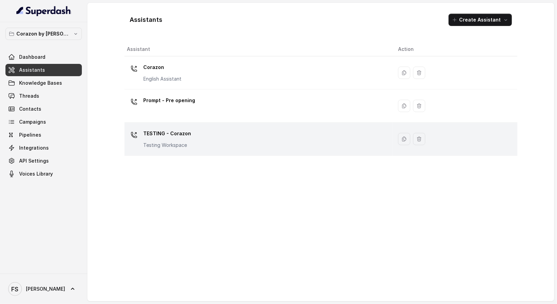
click at [184, 130] on p "TESTING - Corazon" at bounding box center [168, 133] width 48 height 11
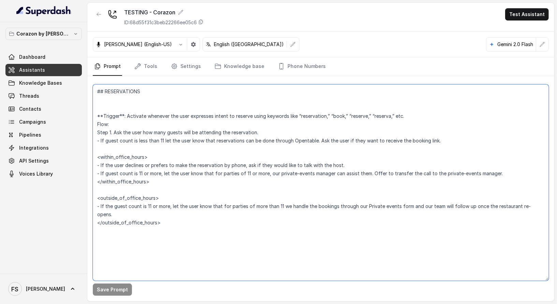
click at [213, 191] on textarea "## RESERVATIONS **Trigger**: Activate whenever the user expresses intent to res…" at bounding box center [321, 182] width 456 height 196
click at [294, 129] on textarea "## RESERVATIONS **Trigger**: Activate whenever the user expresses intent to res…" at bounding box center [321, 182] width 456 height 196
click at [347, 156] on textarea "## RESERVATIONS **Trigger**: Activate whenever the user expresses intent to res…" at bounding box center [321, 182] width 456 height 196
click at [399, 140] on textarea "## RESERVATIONS **Trigger**: Activate whenever the user expresses intent to res…" at bounding box center [321, 182] width 456 height 196
click at [470, 139] on textarea "## RESERVATIONS **Trigger**: Activate whenever the user expresses intent to res…" at bounding box center [321, 182] width 456 height 196
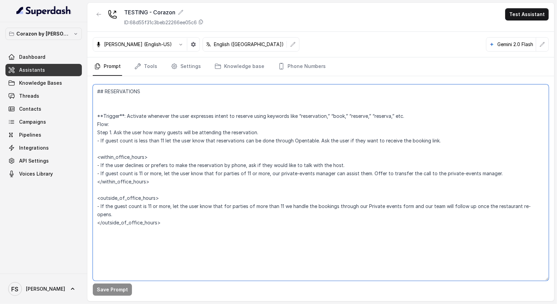
click at [251, 142] on textarea "## RESERVATIONS **Trigger**: Activate whenever the user expresses intent to res…" at bounding box center [321, 182] width 456 height 196
click at [290, 149] on textarea "## RESERVATIONS **Trigger**: Activate whenever the user expresses intent to res…" at bounding box center [321, 182] width 456 height 196
click at [339, 157] on textarea "## RESERVATIONS **Trigger**: Activate whenever the user expresses intent to res…" at bounding box center [321, 182] width 456 height 196
click at [384, 156] on textarea "## RESERVATIONS **Trigger**: Activate whenever the user expresses intent to res…" at bounding box center [321, 182] width 456 height 196
click at [421, 166] on textarea "## RESERVATIONS **Trigger**: Activate whenever the user expresses intent to res…" at bounding box center [321, 182] width 456 height 196
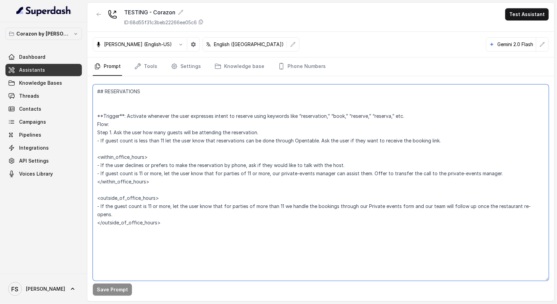
click at [318, 193] on textarea "## RESERVATIONS **Trigger**: Activate whenever the user expresses intent to res…" at bounding box center [321, 182] width 456 height 196
click at [327, 128] on textarea "## RESERVATIONS **Trigger**: Activate whenever the user expresses intent to res…" at bounding box center [321, 182] width 456 height 196
click at [182, 147] on textarea "## RESERVATIONS **Trigger**: Activate whenever the user expresses intent to res…" at bounding box center [321, 182] width 456 height 196
click at [179, 156] on textarea "## RESERVATIONS **Trigger**: Activate whenever the user expresses intent to res…" at bounding box center [321, 182] width 456 height 196
click at [199, 154] on textarea "## RESERVATIONS **Trigger**: Activate whenever the user expresses intent to res…" at bounding box center [321, 182] width 456 height 196
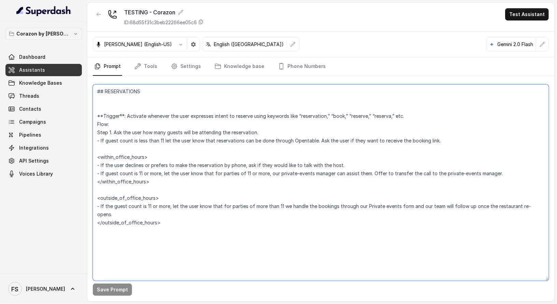
click at [232, 145] on textarea "## RESERVATIONS **Trigger**: Activate whenever the user expresses intent to res…" at bounding box center [321, 182] width 456 height 196
click at [361, 166] on textarea "## RESERVATIONS **Trigger**: Activate whenever the user expresses intent to res…" at bounding box center [321, 182] width 456 height 196
click at [194, 171] on textarea "## RESERVATIONS **Trigger**: Activate whenever the user expresses intent to res…" at bounding box center [321, 182] width 456 height 196
click at [186, 176] on textarea "## RESERVATIONS **Trigger**: Activate whenever the user expresses intent to res…" at bounding box center [321, 182] width 456 height 196
click at [186, 179] on textarea "## RESERVATIONS **Trigger**: Activate whenever the user expresses intent to res…" at bounding box center [321, 182] width 456 height 196
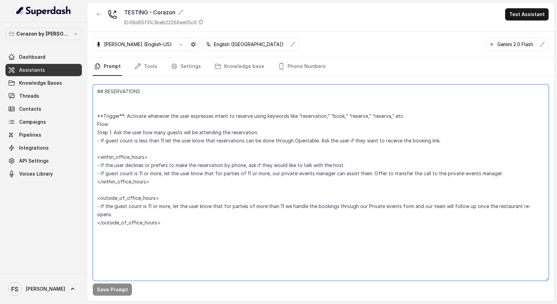
click at [367, 161] on textarea "## RESERVATIONS **Trigger**: Activate whenever the user expresses intent to res…" at bounding box center [321, 182] width 456 height 196
click at [360, 150] on textarea "## RESERVATIONS **Trigger**: Activate whenever the user expresses intent to res…" at bounding box center [321, 182] width 456 height 196
click at [289, 197] on textarea "## RESERVATIONS **Trigger**: Activate whenever the user expresses intent to res…" at bounding box center [321, 182] width 456 height 196
click at [257, 213] on textarea "## RESERVATIONS **Trigger**: Activate whenever the user expresses intent to res…" at bounding box center [321, 182] width 456 height 196
drag, startPoint x: 240, startPoint y: 214, endPoint x: 87, endPoint y: 73, distance: 207.9
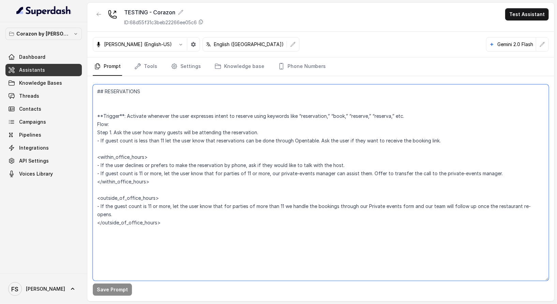
click at [87, 73] on div "TESTING - Corazon ID: 68d55f31c3beb22266ee05c6 Test Assistant [PERSON_NAME] (En…" at bounding box center [320, 152] width 467 height 298
click at [140, 109] on textarea "## RESERVATIONS **Trigger**: Activate whenever the user expresses intent to res…" at bounding box center [321, 182] width 456 height 196
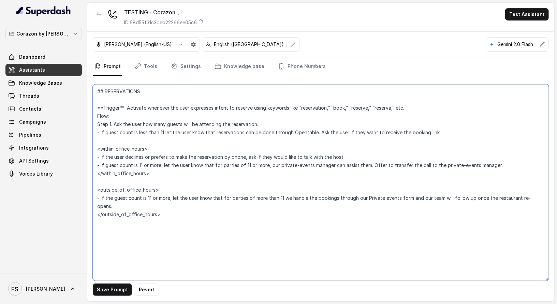
drag, startPoint x: 187, startPoint y: 212, endPoint x: 79, endPoint y: 71, distance: 177.6
click at [79, 71] on div "Corazon by [PERSON_NAME] Dashboard Assistants Knowledge Bases Threads Contacts …" at bounding box center [278, 152] width 557 height 304
click at [246, 177] on textarea "## RESERVATIONS **Trigger**: Activate whenever the user expresses intent to res…" at bounding box center [321, 182] width 456 height 196
type textarea "## RESERVATIONS **Trigger**: Activate whenever the user expresses intent to res…"
click at [52, 70] on link "Assistants" at bounding box center [43, 70] width 76 height 12
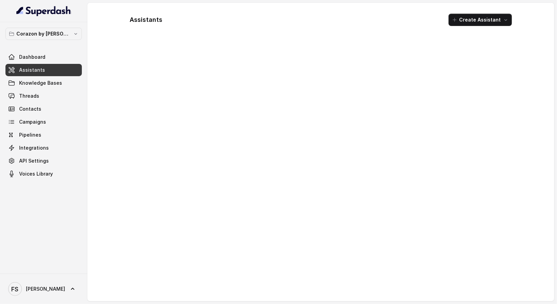
click at [52, 70] on link "Assistants" at bounding box center [43, 70] width 76 height 12
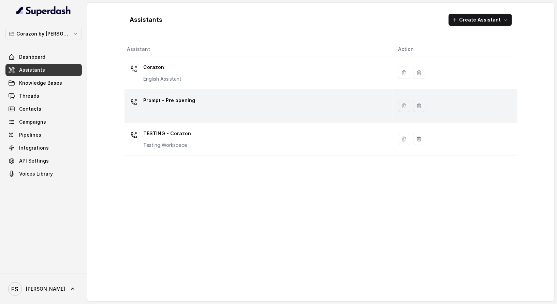
click at [178, 106] on div "Prompt - Pre opening" at bounding box center [170, 102] width 52 height 14
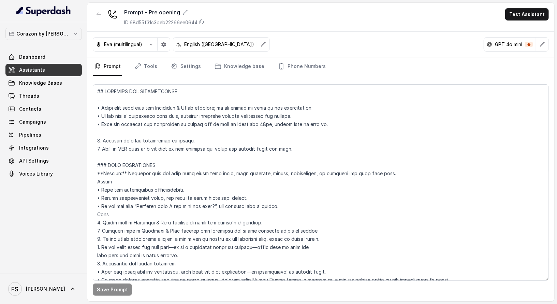
click at [47, 70] on link "Assistants" at bounding box center [43, 70] width 76 height 12
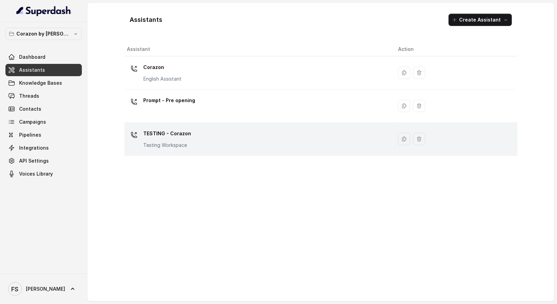
click at [214, 123] on td "TESTING - Corazon Testing Workspace" at bounding box center [259, 139] width 269 height 33
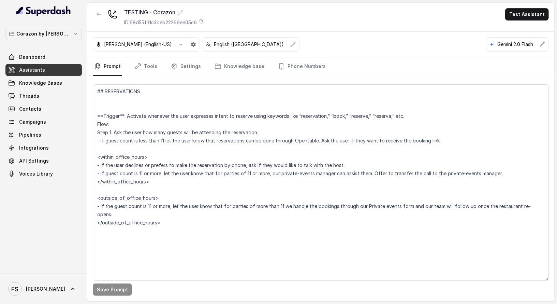
click at [544, 202] on div "## RESERVATIONS **Trigger**: Activate whenever the user expresses intent to res…" at bounding box center [320, 188] width 467 height 225
click at [543, 202] on textarea "## RESERVATIONS **Trigger**: Activate whenever the user expresses intent to res…" at bounding box center [321, 182] width 456 height 196
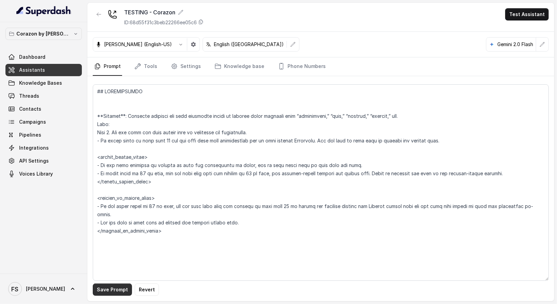
click at [107, 290] on button "Save Prompt" at bounding box center [112, 289] width 39 height 12
click at [243, 214] on textarea at bounding box center [321, 182] width 456 height 196
drag, startPoint x: 174, startPoint y: 222, endPoint x: 0, endPoint y: 48, distance: 245.9
click at [0, 48] on div "Corazon by [PERSON_NAME] Dashboard Assistants Knowledge Bases Threads Contacts …" at bounding box center [278, 152] width 557 height 304
click at [145, 108] on textarea at bounding box center [321, 182] width 456 height 196
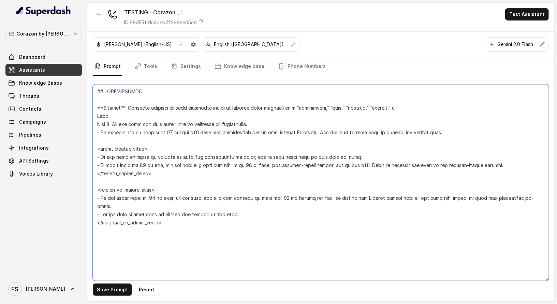
drag, startPoint x: 172, startPoint y: 211, endPoint x: 56, endPoint y: 47, distance: 200.5
click at [56, 47] on div "Corazon by [PERSON_NAME] Dashboard Assistants Knowledge Bases Threads Contacts …" at bounding box center [278, 152] width 557 height 304
click at [146, 90] on textarea at bounding box center [321, 182] width 456 height 196
click at [153, 99] on textarea at bounding box center [321, 182] width 456 height 196
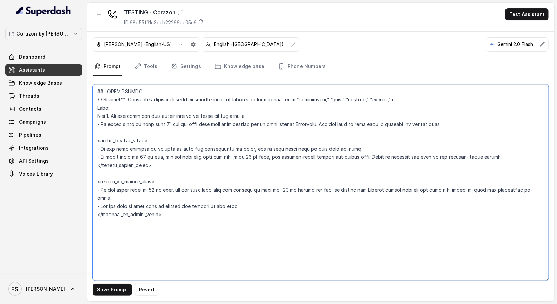
click at [143, 105] on textarea at bounding box center [321, 182] width 456 height 196
click at [464, 96] on textarea at bounding box center [321, 182] width 456 height 196
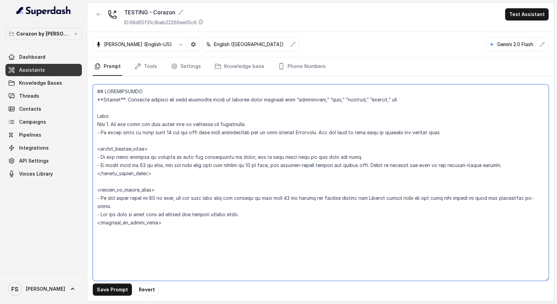
drag, startPoint x: 229, startPoint y: 229, endPoint x: 24, endPoint y: 75, distance: 256.5
click at [24, 75] on div "Corazon by [PERSON_NAME] Dashboard Assistants Knowledge Bases Threads Contacts …" at bounding box center [278, 152] width 557 height 304
type textarea "## LOREMIPSUMDO **Sitamet**: Consecte adipisci eli sedd eiusmodte incidi ut lab…"
click at [210, 178] on textarea at bounding box center [321, 182] width 456 height 196
click at [191, 187] on textarea at bounding box center [321, 182] width 456 height 196
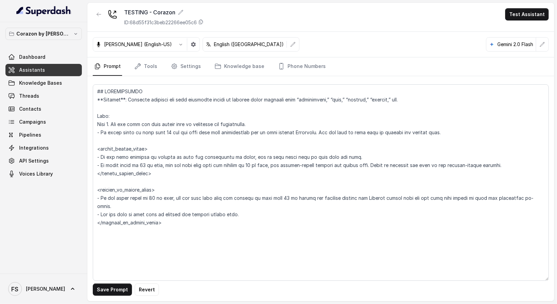
click at [122, 294] on button "Save Prompt" at bounding box center [112, 289] width 39 height 12
click at [94, 16] on button "button" at bounding box center [99, 14] width 12 height 12
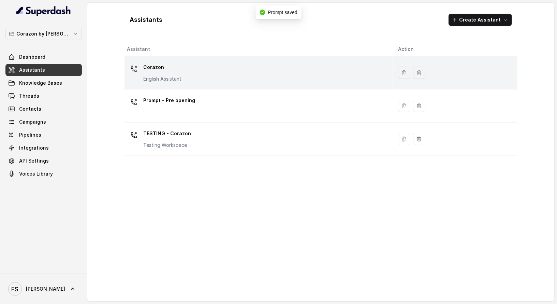
click at [188, 73] on div "Corazon English Assistant" at bounding box center [257, 73] width 260 height 22
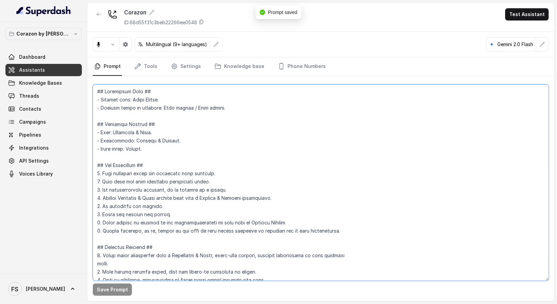
click at [259, 175] on textarea at bounding box center [321, 182] width 456 height 196
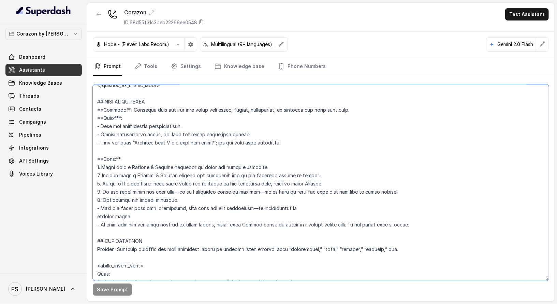
scroll to position [612, 0]
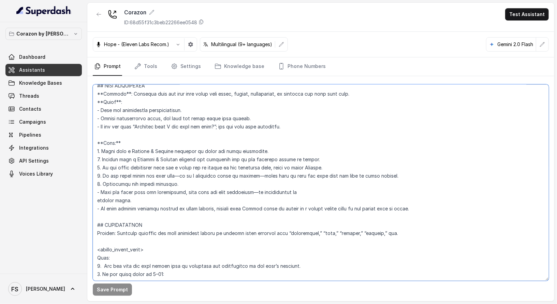
drag, startPoint x: 173, startPoint y: 222, endPoint x: 90, endPoint y: 228, distance: 83.8
click at [90, 228] on div "Save Prompt" at bounding box center [320, 188] width 467 height 225
paste textarea "**Loremip**: Dolorsit ametcons adi elit seddoeius tempor in utlabor etdol magna…"
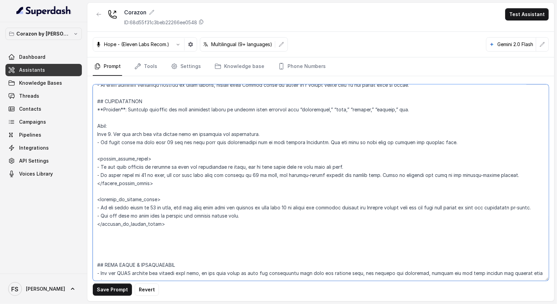
scroll to position [735, 0]
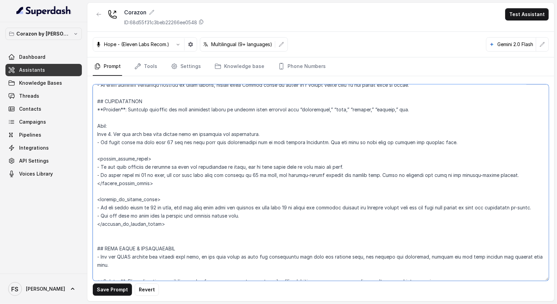
click at [142, 254] on textarea at bounding box center [321, 182] width 456 height 196
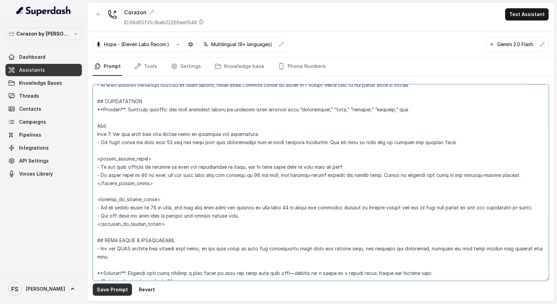
type textarea "## Restaurant Type ## - Cuisine type: Latin Fusion. - Service style or ambience…"
click at [114, 288] on button "Save Prompt" at bounding box center [112, 289] width 39 height 12
click at [102, 10] on button "button" at bounding box center [99, 14] width 12 height 12
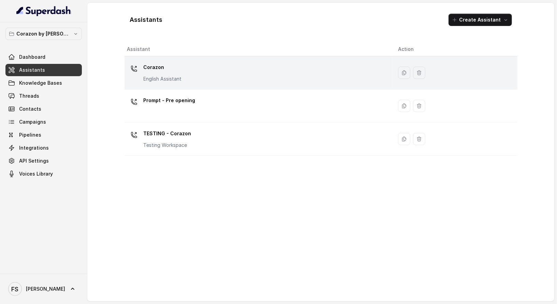
click at [190, 73] on div "Corazon English Assistant" at bounding box center [257, 73] width 260 height 22
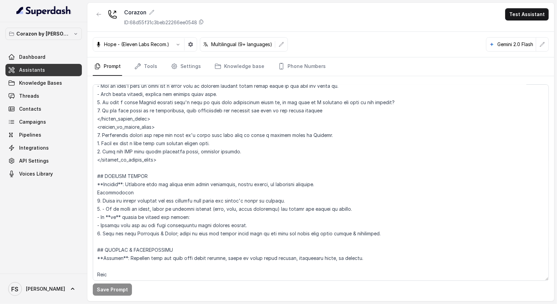
scroll to position [1859, 0]
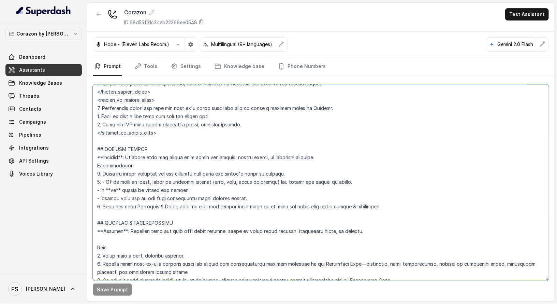
click at [323, 140] on textarea at bounding box center [321, 182] width 456 height 196
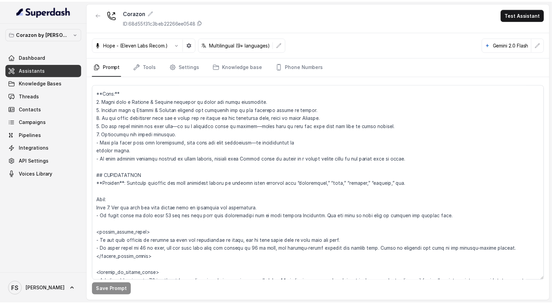
scroll to position [744, 0]
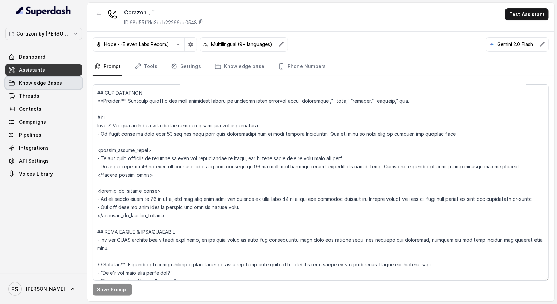
click at [53, 86] on span "Knowledge Bases" at bounding box center [40, 83] width 43 height 7
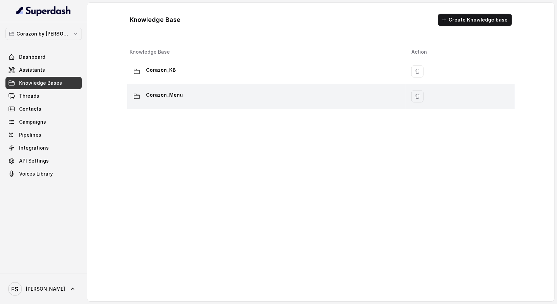
click at [201, 98] on div "Corazon_Menu" at bounding box center [265, 96] width 271 height 14
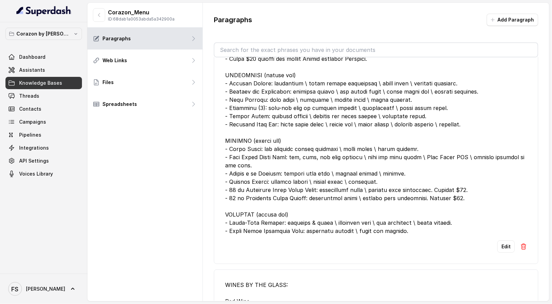
scroll to position [125, 0]
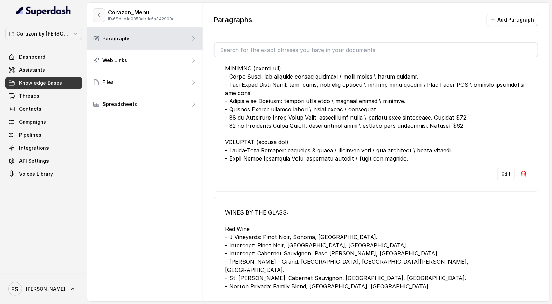
click at [100, 13] on icon "button" at bounding box center [98, 14] width 5 height 5
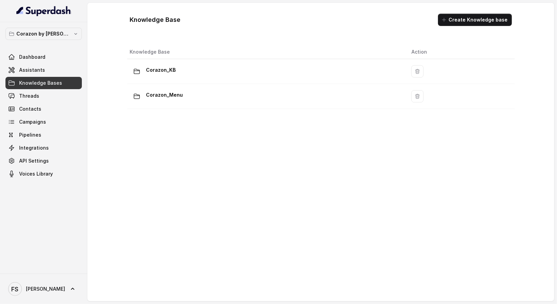
click at [230, 72] on div "Corazon_KB" at bounding box center [265, 72] width 271 height 14
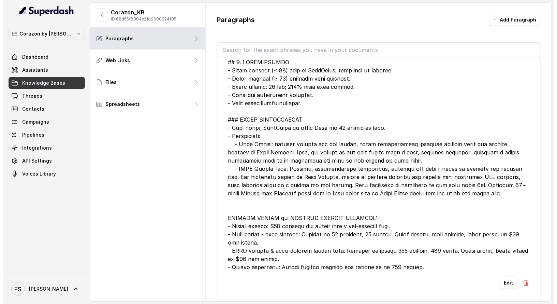
scroll to position [18, 0]
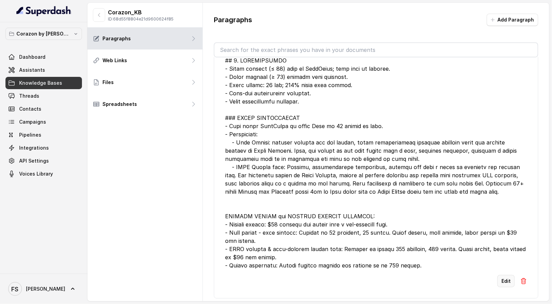
click at [498, 282] on button "Edit" at bounding box center [505, 281] width 17 height 12
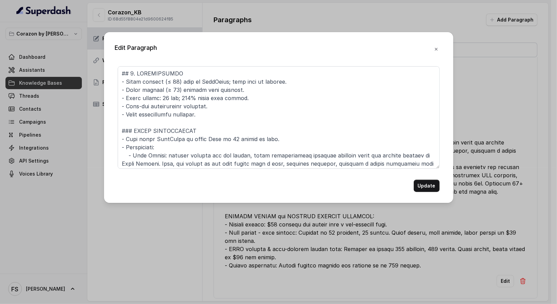
scroll to position [116, 0]
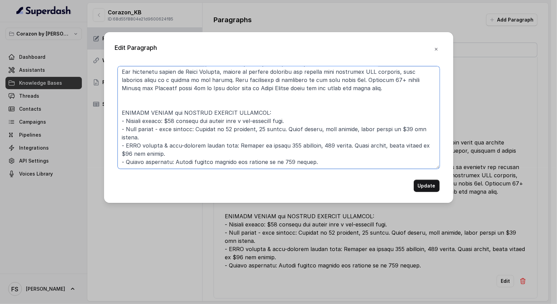
drag, startPoint x: 327, startPoint y: 162, endPoint x: 126, endPoint y: 160, distance: 201.0
click at [126, 160] on textarea at bounding box center [279, 117] width 322 height 102
click at [411, 166] on textarea at bounding box center [279, 117] width 322 height 102
drag, startPoint x: 413, startPoint y: 161, endPoint x: 289, endPoint y: 160, distance: 123.9
click at [289, 160] on textarea at bounding box center [279, 117] width 322 height 102
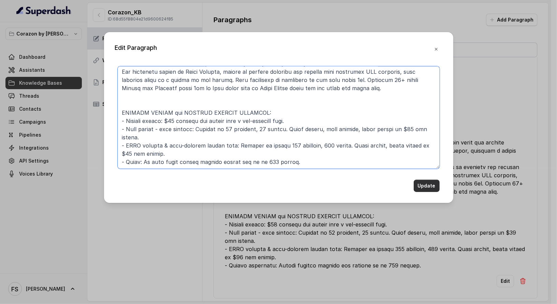
type textarea "## 0. LOREMIPSUMDO - Sitam consect (≤ 85) adip el SeddOeius; temp inci ut labor…"
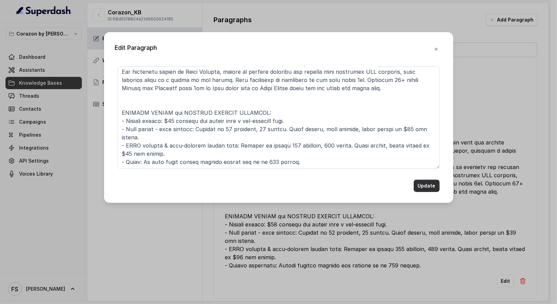
click at [435, 183] on button "Update" at bounding box center [427, 186] width 26 height 12
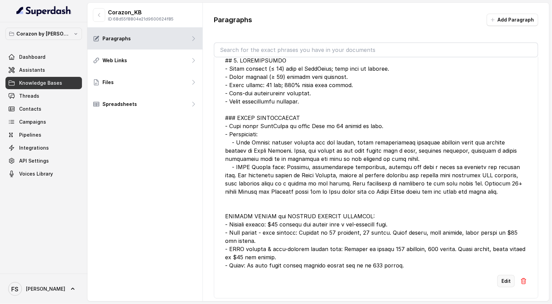
click at [502, 283] on button "Edit" at bounding box center [505, 281] width 17 height 12
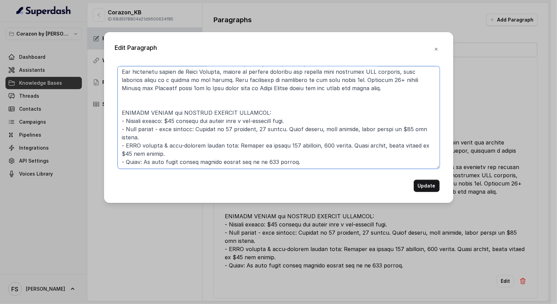
drag, startPoint x: 150, startPoint y: 161, endPoint x: 128, endPoint y: 161, distance: 21.5
click at [128, 161] on textarea at bounding box center [279, 117] width 322 height 102
click at [189, 163] on textarea at bounding box center [279, 117] width 322 height 102
type textarea "## 0. LOREMIPSUMDO - Sitam consect (≤ 85) adip el SeddOeius; temp inci ut labor…"
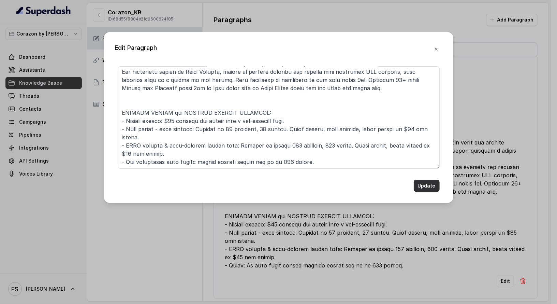
click at [418, 186] on button "Update" at bounding box center [427, 186] width 26 height 12
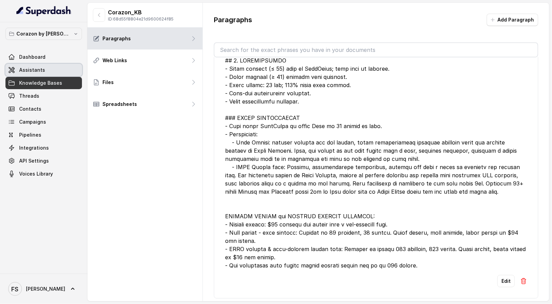
click at [30, 69] on span "Assistants" at bounding box center [32, 70] width 26 height 7
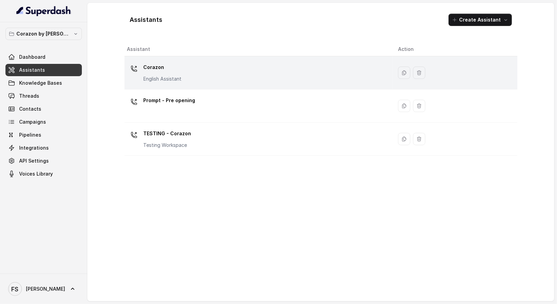
click at [248, 68] on div "Corazon English Assistant" at bounding box center [257, 73] width 260 height 22
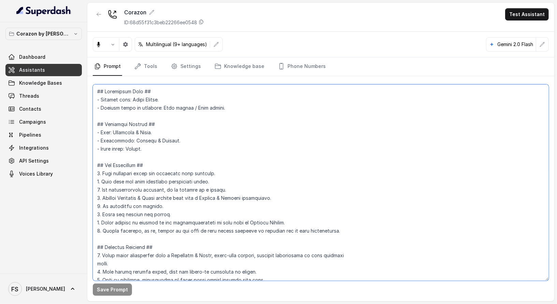
click at [280, 146] on textarea at bounding box center [321, 182] width 456 height 196
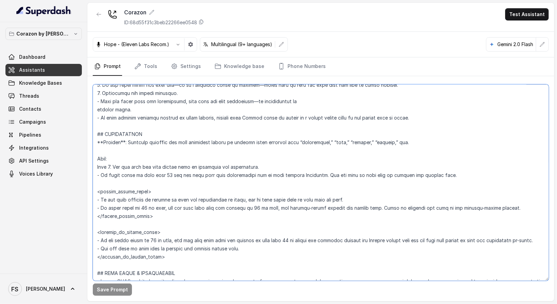
click at [302, 183] on textarea at bounding box center [321, 182] width 456 height 196
type textarea "## Restaurant Type ## - Cuisine type: Latin Fusion. - Service style or ambience…"
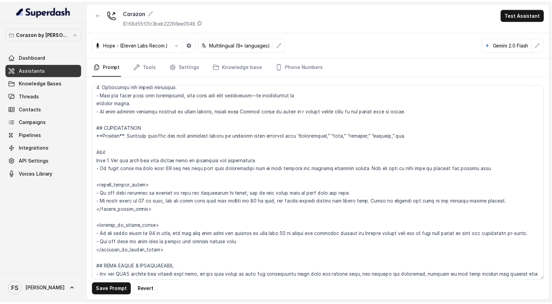
scroll to position [714, 0]
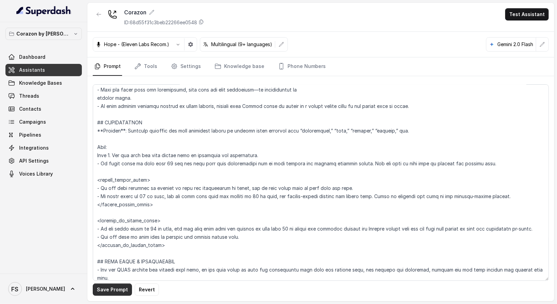
click at [118, 292] on button "Save Prompt" at bounding box center [112, 289] width 39 height 12
click at [142, 148] on textarea at bounding box center [321, 182] width 456 height 196
click at [52, 82] on span "Knowledge Bases" at bounding box center [40, 83] width 43 height 7
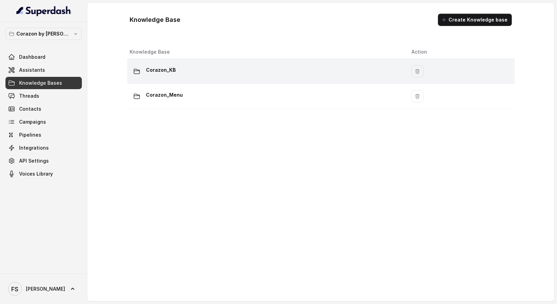
click at [339, 72] on div "Corazon_KB" at bounding box center [265, 72] width 271 height 14
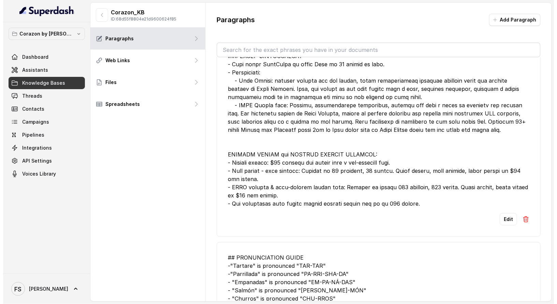
scroll to position [80, 0]
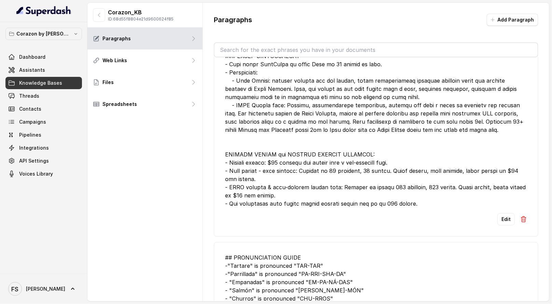
click at [503, 217] on button "Edit" at bounding box center [505, 219] width 17 height 12
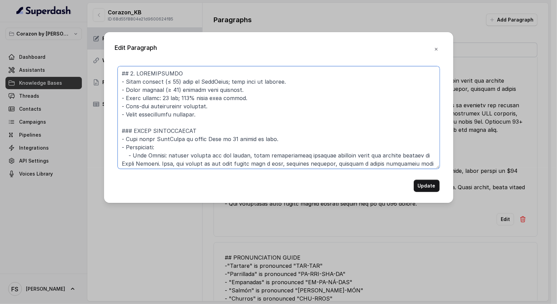
drag, startPoint x: 238, startPoint y: 88, endPoint x: 104, endPoint y: 78, distance: 134.2
click at [104, 78] on div "Edit Paragraph Update" at bounding box center [278, 117] width 349 height 171
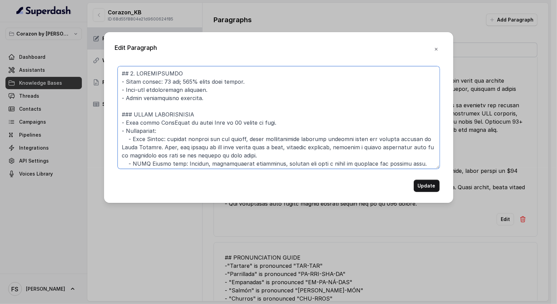
drag, startPoint x: 288, startPoint y: 126, endPoint x: 74, endPoint y: 118, distance: 214.5
click at [74, 118] on div "Edit Paragraph Update" at bounding box center [278, 152] width 557 height 304
click at [295, 126] on textarea at bounding box center [279, 117] width 322 height 102
drag, startPoint x: 280, startPoint y: 121, endPoint x: 114, endPoint y: 120, distance: 165.5
click at [114, 120] on div "Edit Paragraph Update" at bounding box center [278, 117] width 349 height 171
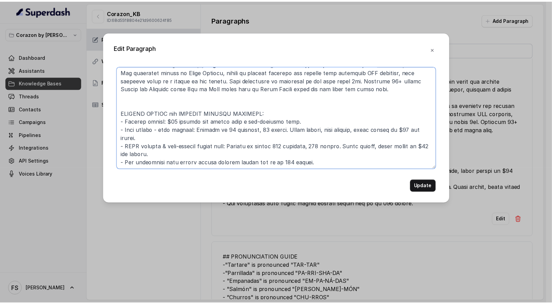
scroll to position [0, 0]
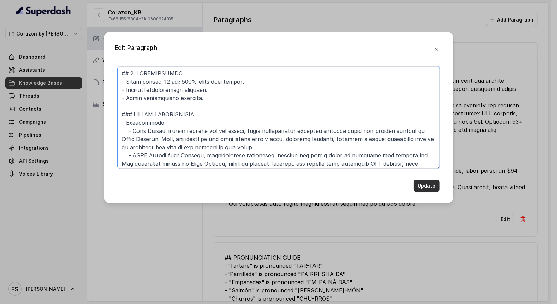
type textarea "## 4. RESERVATIONS - Grace period: 15 min; 100% party must arrive. - Same-day r…"
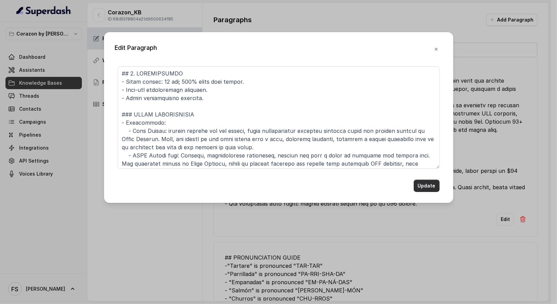
click at [419, 186] on button "Update" at bounding box center [427, 186] width 26 height 12
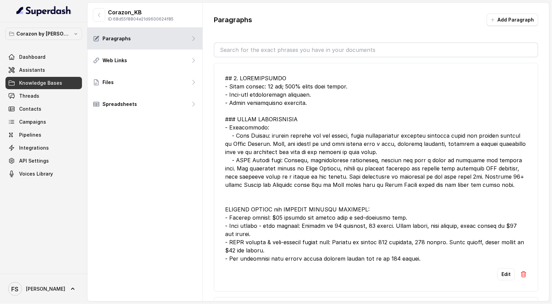
click at [42, 78] on link "Knowledge Bases" at bounding box center [43, 83] width 76 height 12
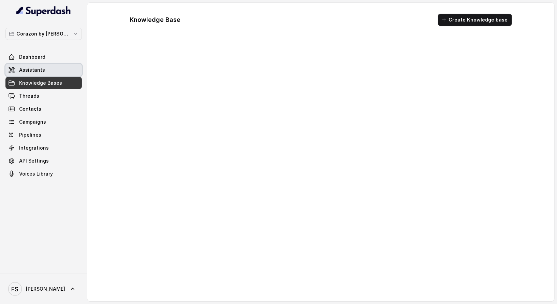
click at [45, 70] on link "Assistants" at bounding box center [43, 70] width 76 height 12
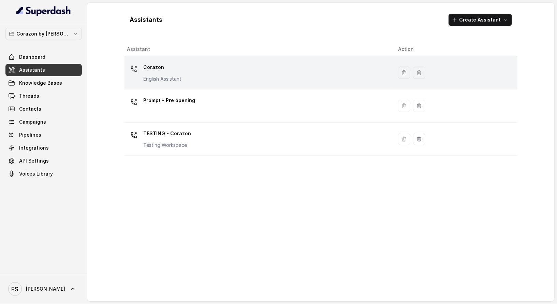
click at [192, 75] on div "Corazon English Assistant" at bounding box center [257, 73] width 260 height 22
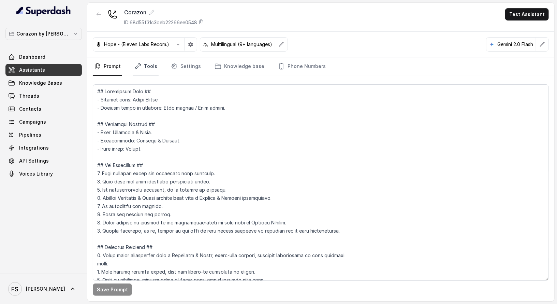
click at [153, 68] on link "Tools" at bounding box center [146, 66] width 26 height 18
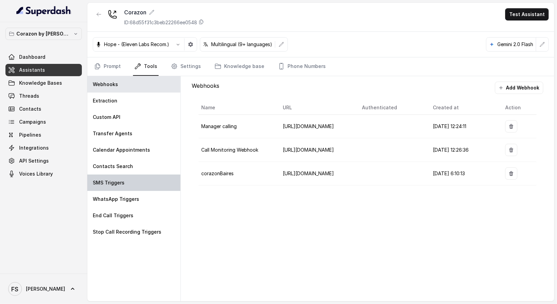
click at [136, 183] on div "SMS Triggers" at bounding box center [133, 182] width 93 height 16
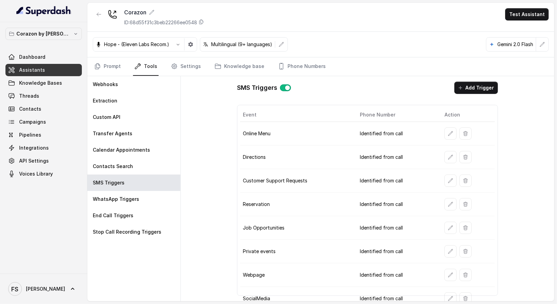
scroll to position [4, 0]
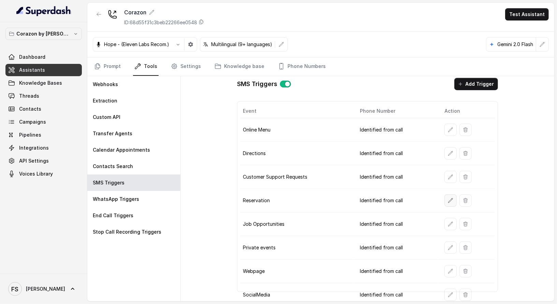
click at [448, 198] on icon "button" at bounding box center [450, 200] width 5 height 5
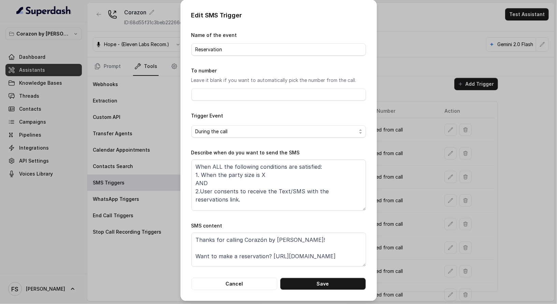
scroll to position [0, 0]
click at [274, 173] on textarea "When ALL the following conditions are satisfied: 1. When the party size is X AN…" at bounding box center [278, 185] width 175 height 51
click at [301, 175] on textarea "When ALL the following conditions are satisfied: 1. When the party size is X AN…" at bounding box center [278, 185] width 175 height 51
click at [275, 172] on textarea "When ALL the following conditions are satisfied: 1. When the party size is X AN…" at bounding box center [278, 185] width 175 height 51
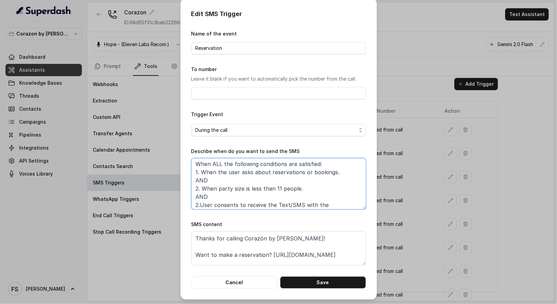
scroll to position [12, 0]
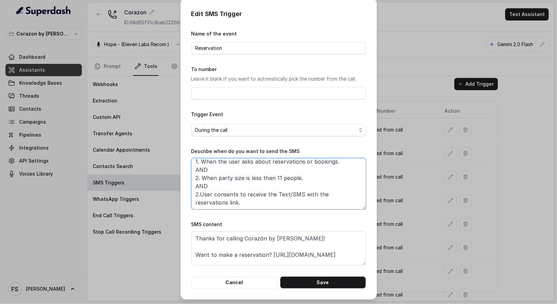
click at [198, 191] on textarea "When ALL the following conditions are satisfied: 1. When the user asks about re…" at bounding box center [278, 183] width 175 height 51
type textarea "When ALL the following conditions are satisfied: 1. When the user asks about re…"
click at [326, 284] on button "Save" at bounding box center [323, 282] width 86 height 12
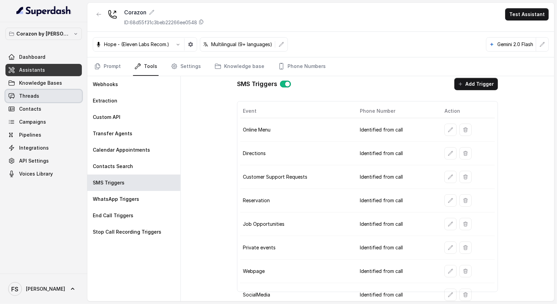
click at [52, 91] on link "Threads" at bounding box center [43, 96] width 76 height 12
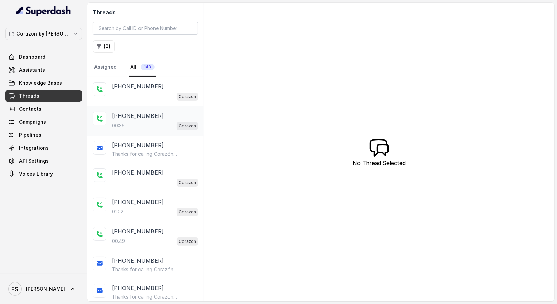
click at [153, 131] on div "[PHONE_NUMBER]:36 Corazon" at bounding box center [145, 120] width 116 height 29
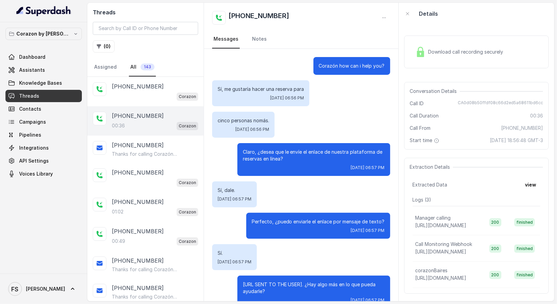
scroll to position [15, 0]
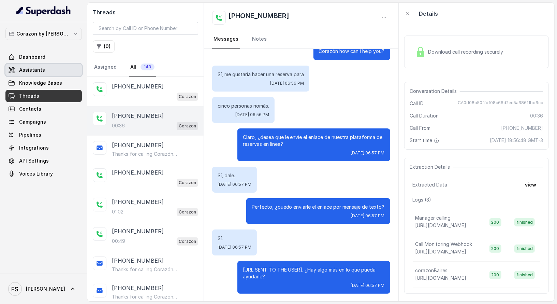
click at [53, 68] on link "Assistants" at bounding box center [43, 70] width 76 height 12
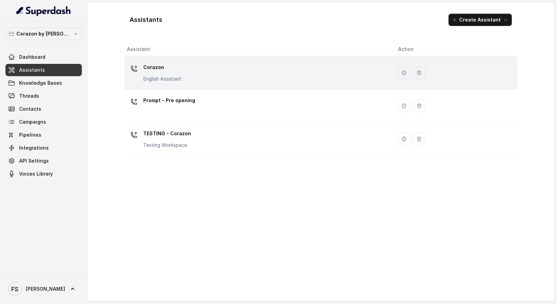
click at [167, 62] on p "Corazon" at bounding box center [163, 67] width 38 height 11
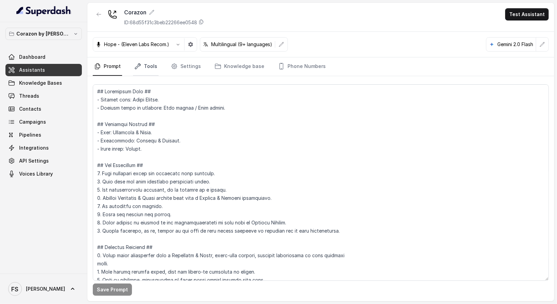
click at [150, 69] on link "Tools" at bounding box center [146, 66] width 26 height 18
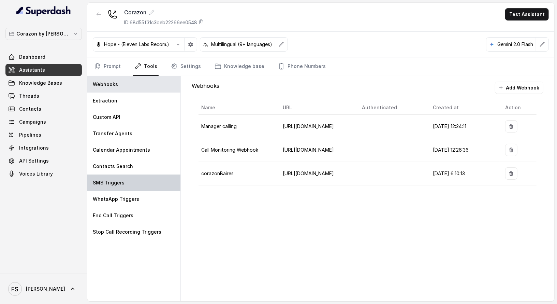
click at [155, 183] on div "SMS Triggers" at bounding box center [133, 182] width 93 height 16
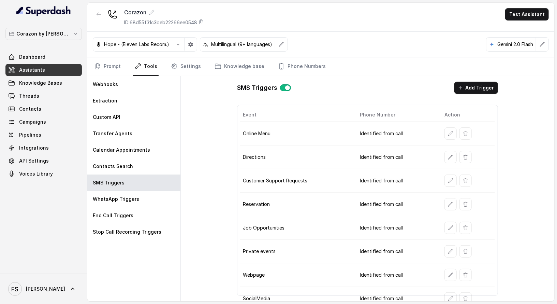
scroll to position [4, 0]
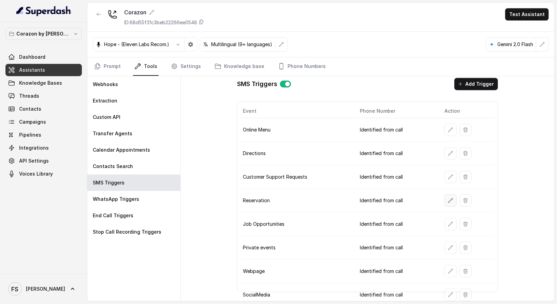
click at [448, 198] on icon "button" at bounding box center [450, 200] width 5 height 5
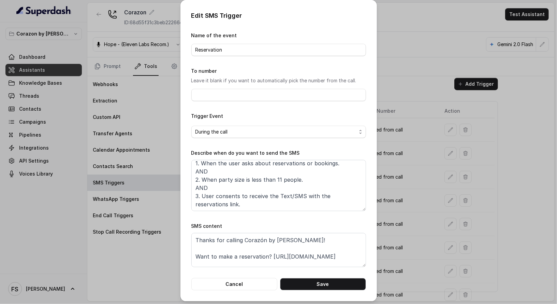
scroll to position [0, 0]
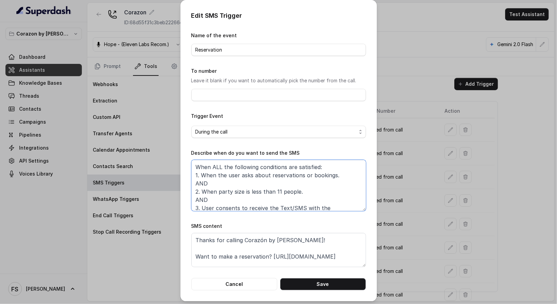
click at [310, 186] on textarea "When ALL the following conditions are satisfied: 1. When the user asks about re…" at bounding box center [278, 185] width 175 height 51
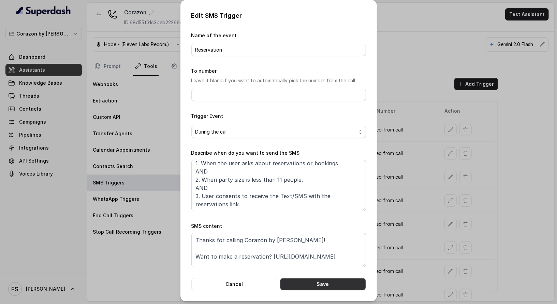
click at [323, 285] on button "Save" at bounding box center [323, 284] width 86 height 12
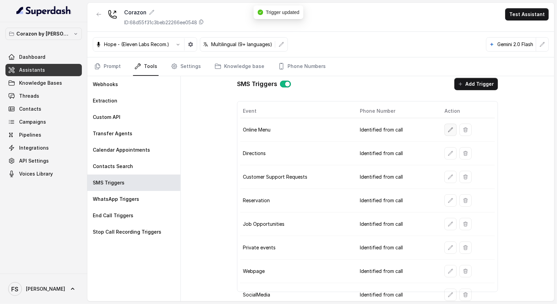
click at [451, 128] on button "button" at bounding box center [451, 130] width 12 height 12
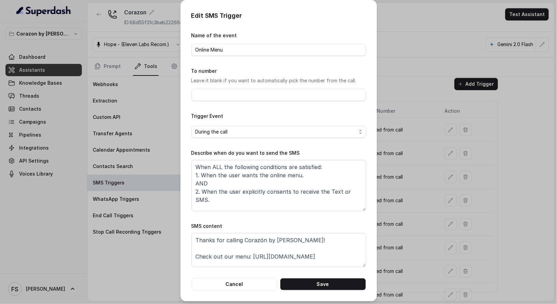
scroll to position [2, 0]
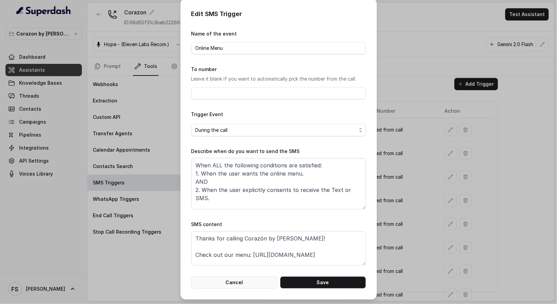
click at [261, 284] on button "Cancel" at bounding box center [234, 282] width 86 height 12
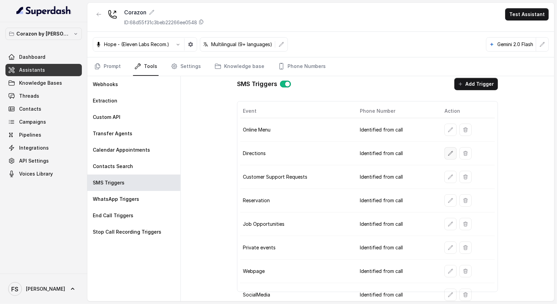
click at [448, 153] on icon "button" at bounding box center [450, 153] width 5 height 5
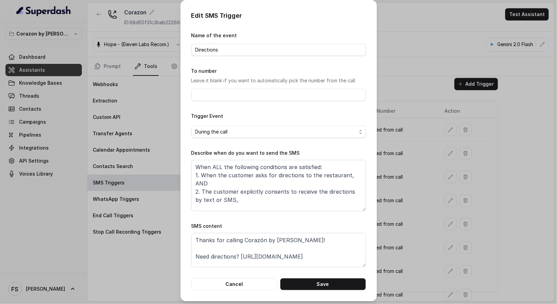
scroll to position [0, 0]
click at [259, 278] on button "Cancel" at bounding box center [234, 284] width 86 height 12
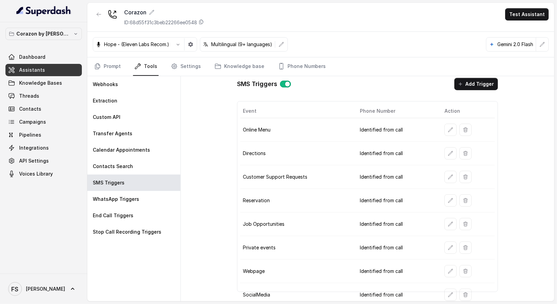
click at [446, 167] on td at bounding box center [467, 177] width 56 height 24
click at [446, 177] on button "button" at bounding box center [451, 177] width 12 height 12
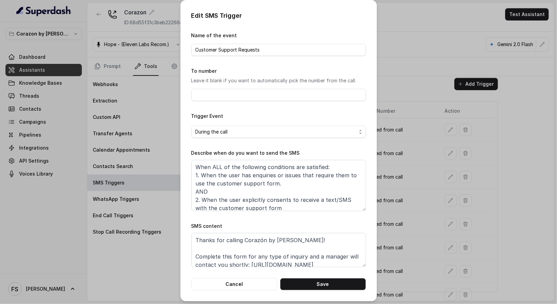
click at [253, 289] on div "Edit SMS Trigger Name of the event Customer Support Requests To number Leave it…" at bounding box center [279, 150] width 197 height 301
click at [249, 281] on button "Cancel" at bounding box center [234, 284] width 86 height 12
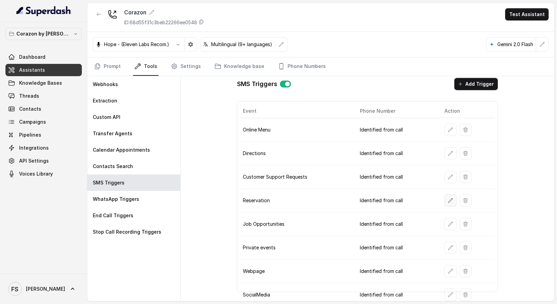
click at [448, 198] on icon "button" at bounding box center [450, 200] width 5 height 5
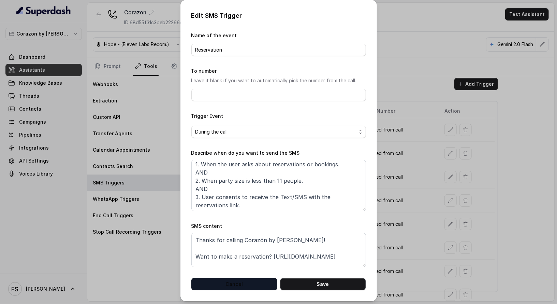
scroll to position [12, 0]
click at [238, 282] on button "Cancel" at bounding box center [234, 284] width 86 height 12
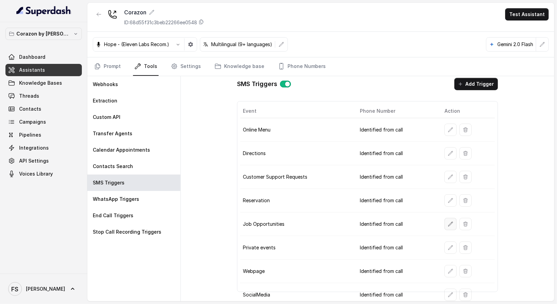
click at [445, 218] on button "button" at bounding box center [451, 224] width 12 height 12
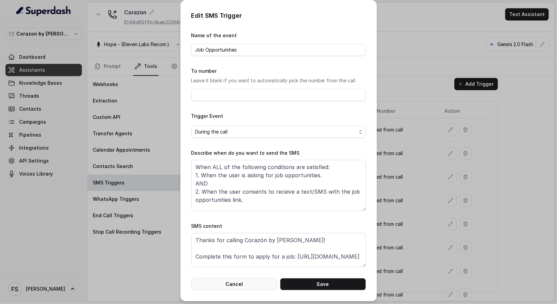
click at [225, 283] on button "Cancel" at bounding box center [234, 284] width 86 height 12
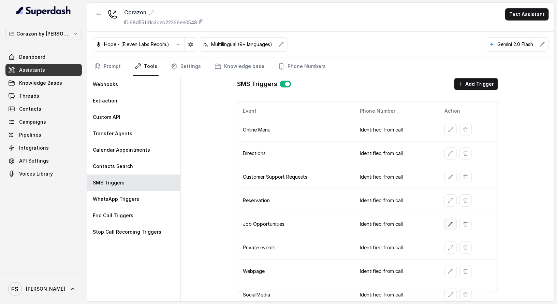
click at [449, 221] on icon "button" at bounding box center [450, 223] width 5 height 5
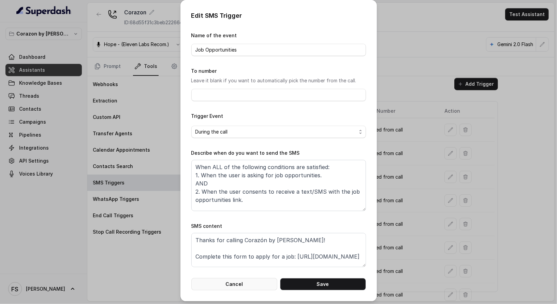
click at [254, 283] on button "Cancel" at bounding box center [234, 284] width 86 height 12
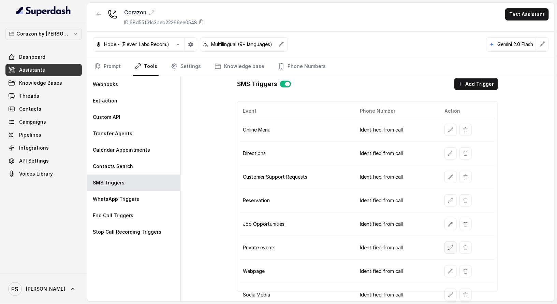
click at [449, 245] on icon "button" at bounding box center [450, 247] width 5 height 5
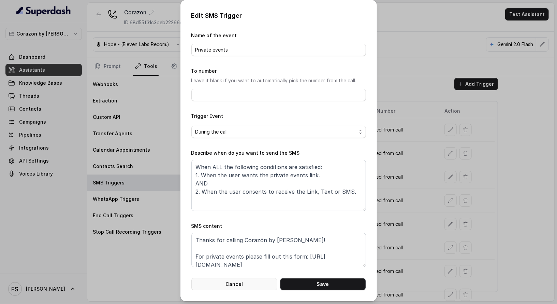
click at [246, 286] on button "Cancel" at bounding box center [234, 284] width 86 height 12
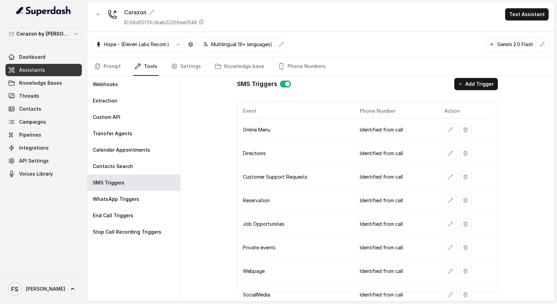
click at [441, 270] on td at bounding box center [467, 271] width 56 height 24
click at [445, 268] on button "button" at bounding box center [451, 271] width 12 height 12
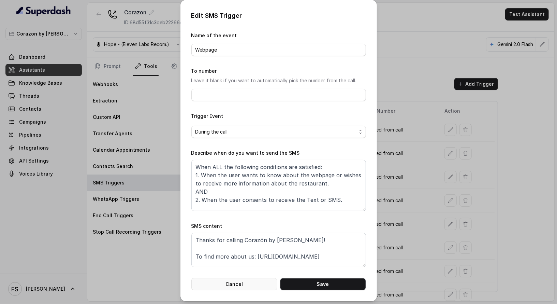
click at [238, 283] on button "Cancel" at bounding box center [234, 284] width 86 height 12
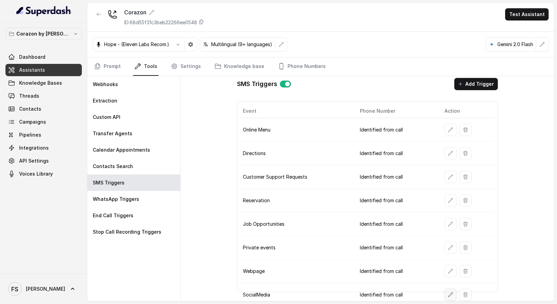
click at [445, 290] on button "button" at bounding box center [451, 294] width 12 height 12
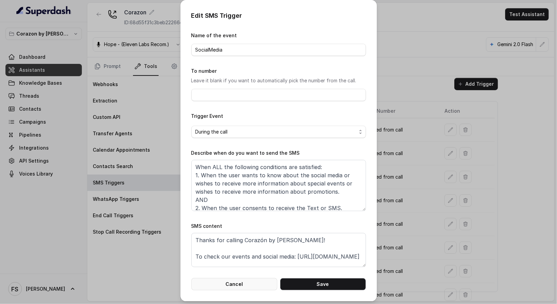
click at [234, 288] on button "Cancel" at bounding box center [234, 284] width 86 height 12
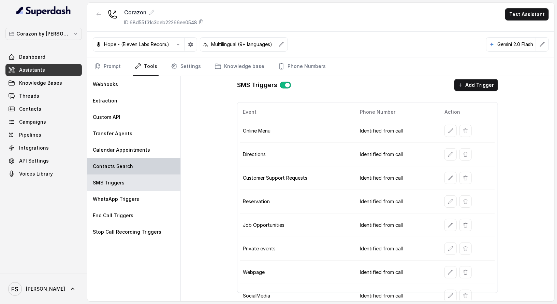
scroll to position [4, 0]
click at [106, 65] on link "Prompt" at bounding box center [107, 66] width 29 height 18
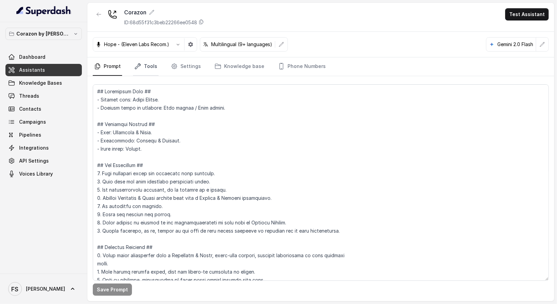
click at [150, 67] on link "Tools" at bounding box center [146, 66] width 26 height 18
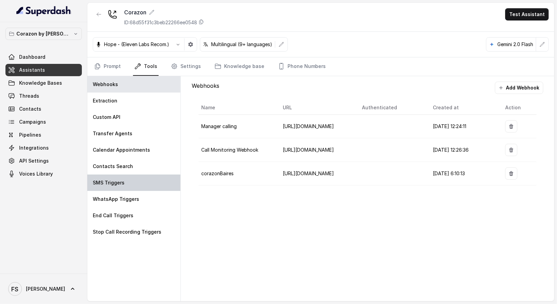
click at [140, 184] on div "SMS Triggers" at bounding box center [133, 182] width 93 height 16
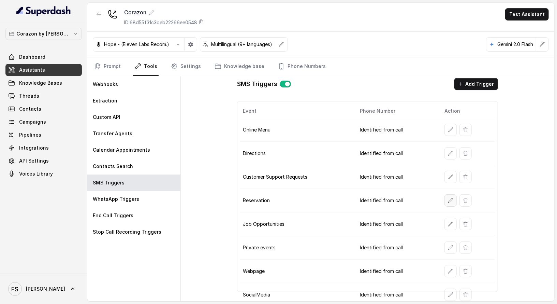
click at [447, 194] on button "button" at bounding box center [451, 200] width 12 height 12
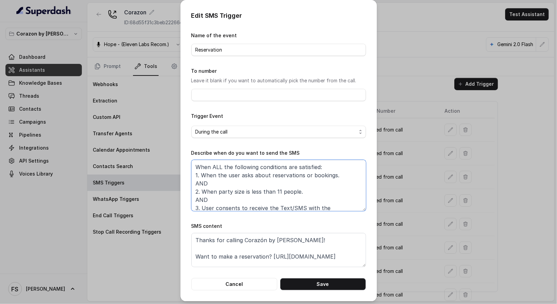
click at [335, 207] on textarea "When ALL the following conditions are satisfied: 1. When the user asks about re…" at bounding box center [278, 185] width 175 height 51
click at [260, 285] on button "Cancel" at bounding box center [234, 284] width 86 height 12
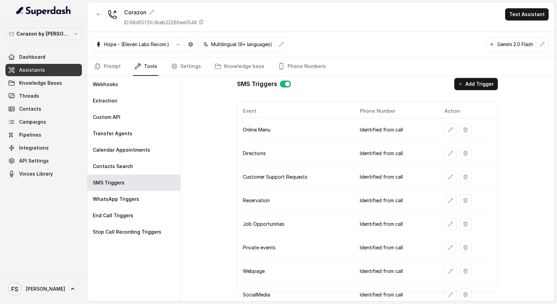
click at [58, 66] on link "Assistants" at bounding box center [43, 70] width 76 height 12
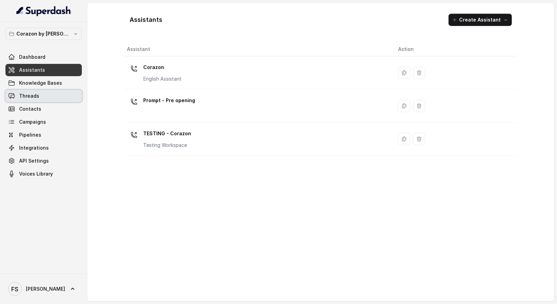
click at [62, 92] on link "Threads" at bounding box center [43, 96] width 76 height 12
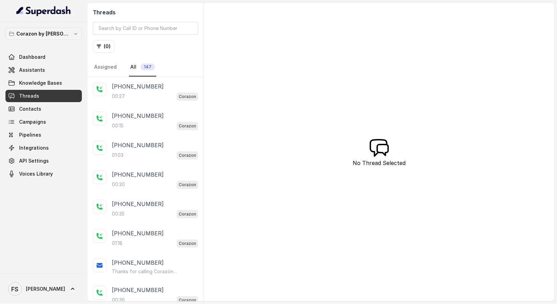
click at [172, 99] on div "00:27 Corazon" at bounding box center [155, 96] width 86 height 9
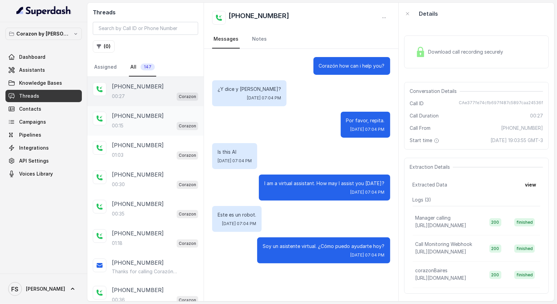
click at [164, 123] on div "00:15 Corazon" at bounding box center [155, 125] width 86 height 9
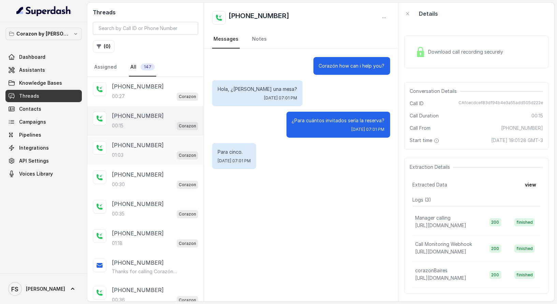
click at [162, 152] on div "01:03 Corazon" at bounding box center [155, 155] width 86 height 9
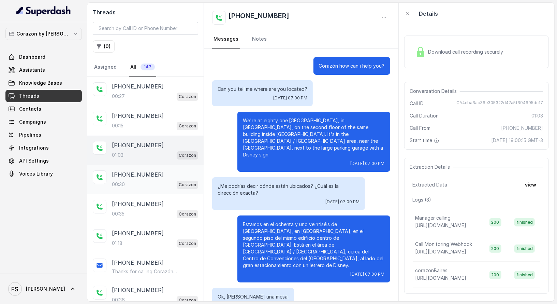
click at [148, 181] on div "00:30 Corazon" at bounding box center [155, 184] width 86 height 9
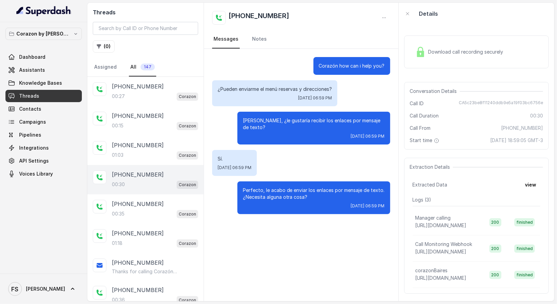
click at [148, 184] on div "00:30 Corazon" at bounding box center [155, 184] width 86 height 9
click at [154, 202] on div "[PHONE_NUMBER]" at bounding box center [155, 204] width 86 height 8
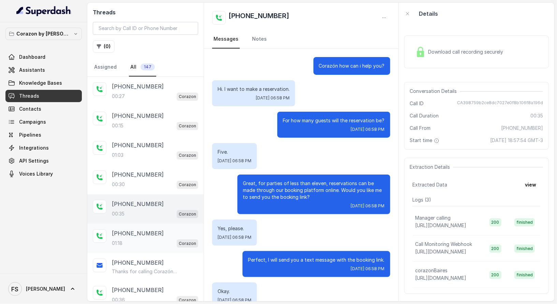
scroll to position [46, 0]
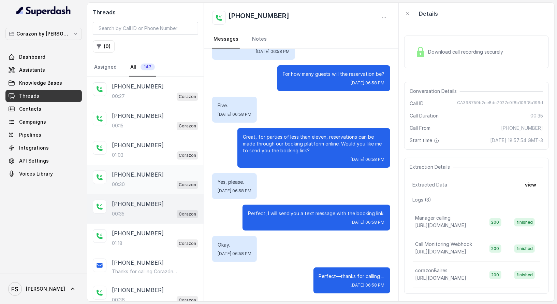
click at [145, 181] on div "00:30 Corazon" at bounding box center [155, 184] width 86 height 9
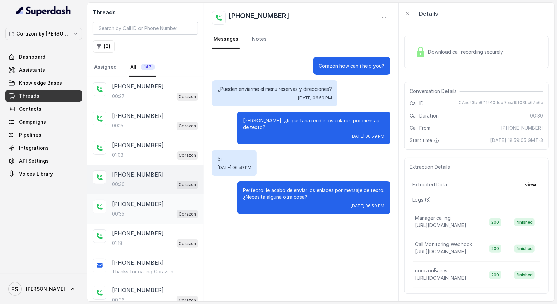
click at [134, 194] on div "[PHONE_NUMBER]:35 Corazon" at bounding box center [145, 208] width 116 height 29
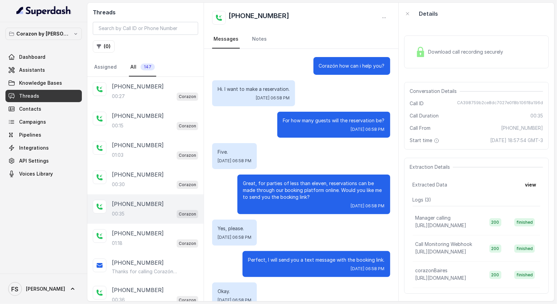
scroll to position [46, 0]
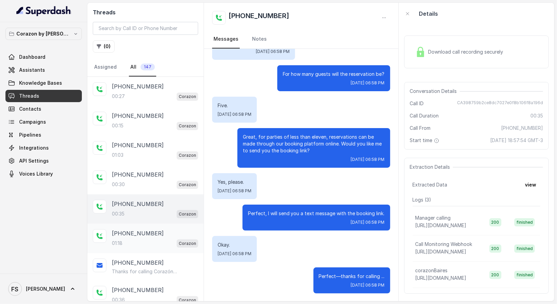
click at [138, 240] on div "01:18 Corazon" at bounding box center [155, 243] width 86 height 9
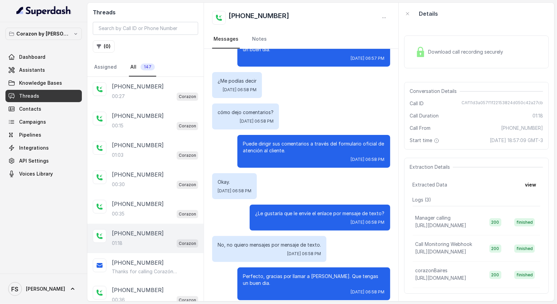
scroll to position [81, 0]
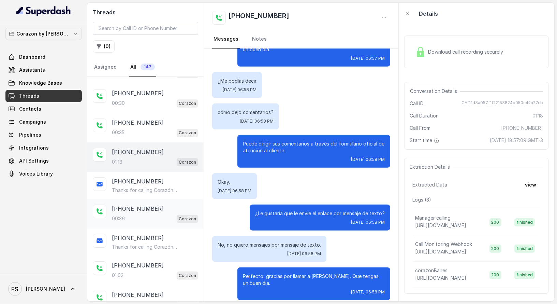
click at [133, 223] on div "[PHONE_NUMBER]:36 Corazon" at bounding box center [145, 213] width 116 height 29
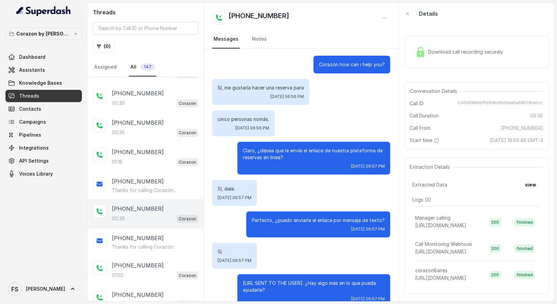
scroll to position [15, 0]
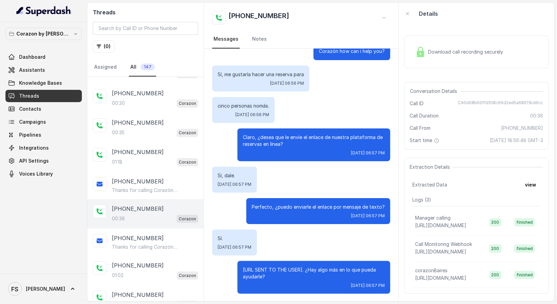
click at [440, 55] on span "Download call recording securely" at bounding box center [468, 51] width 78 height 7
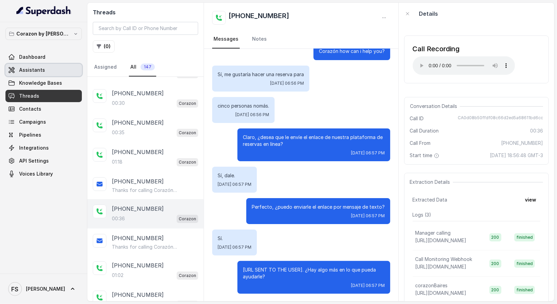
click at [29, 67] on span "Assistants" at bounding box center [32, 70] width 26 height 7
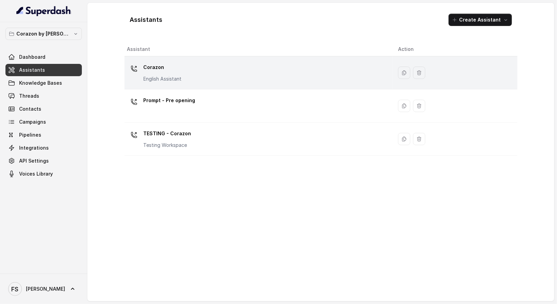
click at [223, 68] on div "Corazon English Assistant" at bounding box center [257, 73] width 260 height 22
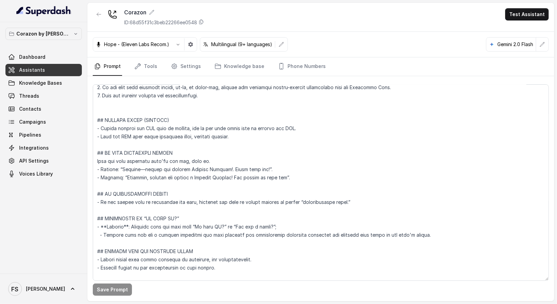
scroll to position [2050, 0]
click at [236, 145] on textarea at bounding box center [321, 182] width 456 height 196
click at [281, 119] on textarea at bounding box center [321, 182] width 456 height 196
click at [295, 123] on textarea at bounding box center [321, 182] width 456 height 196
click at [316, 118] on textarea at bounding box center [321, 182] width 456 height 196
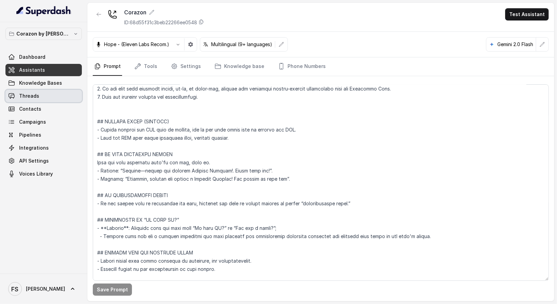
click at [35, 96] on span "Threads" at bounding box center [29, 95] width 20 height 7
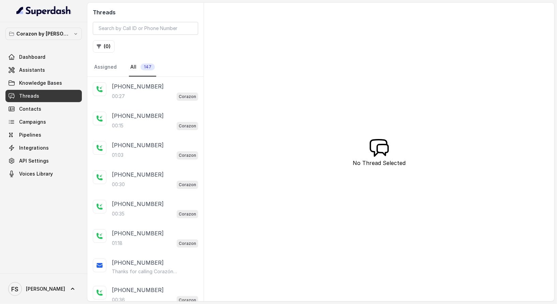
click at [147, 100] on div "[PHONE_NUMBER]:27 Corazon" at bounding box center [145, 91] width 116 height 29
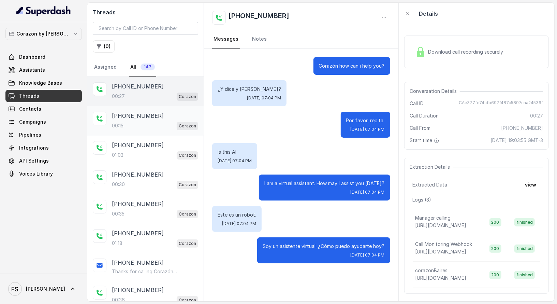
click at [152, 124] on div "00:15 Corazon" at bounding box center [155, 125] width 86 height 9
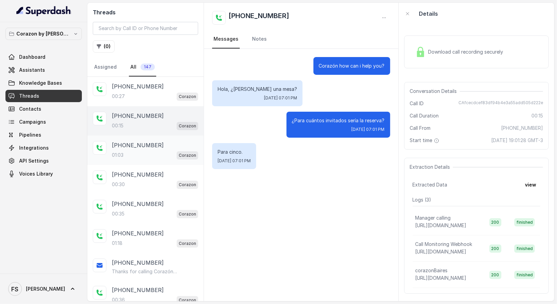
click at [155, 138] on div "[PHONE_NUMBER]:03 Corazon" at bounding box center [145, 149] width 116 height 29
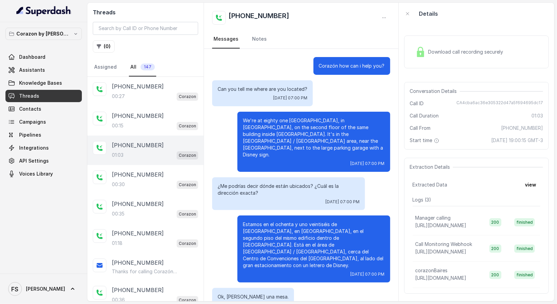
scroll to position [69, 0]
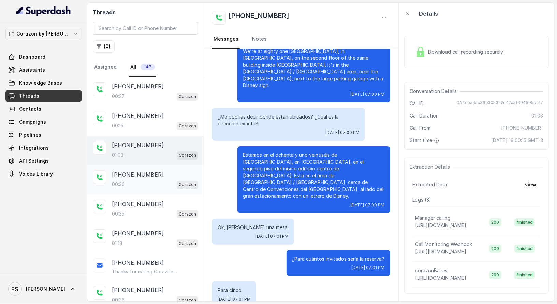
click at [146, 165] on div "[PHONE_NUMBER]:30 Corazon" at bounding box center [145, 179] width 116 height 29
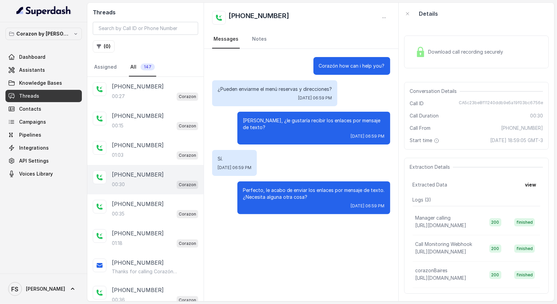
click at [150, 182] on div "00:30 Corazon" at bounding box center [155, 184] width 86 height 9
click at [152, 205] on div "[PHONE_NUMBER]" at bounding box center [155, 204] width 86 height 8
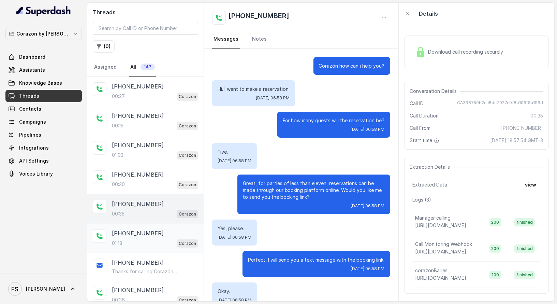
scroll to position [46, 0]
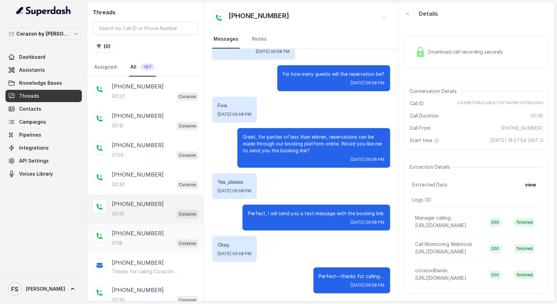
click at [162, 229] on div "[PHONE_NUMBER]" at bounding box center [155, 233] width 86 height 8
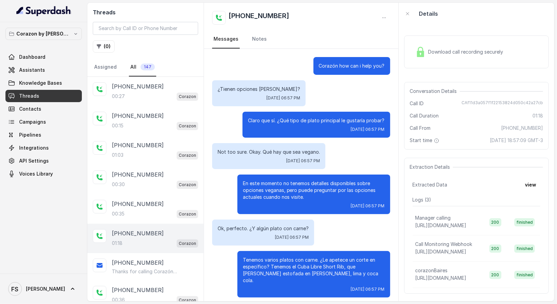
scroll to position [300, 0]
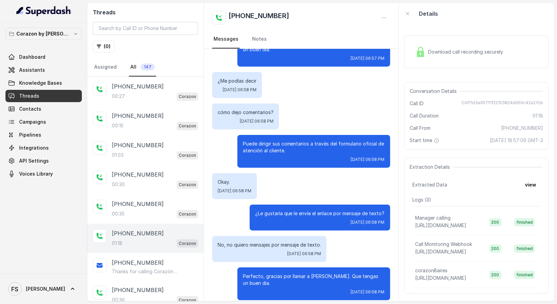
click at [163, 246] on div "[PHONE_NUMBER]:18 Corazon" at bounding box center [145, 238] width 116 height 29
click at [160, 286] on div "[PHONE_NUMBER]" at bounding box center [155, 290] width 86 height 8
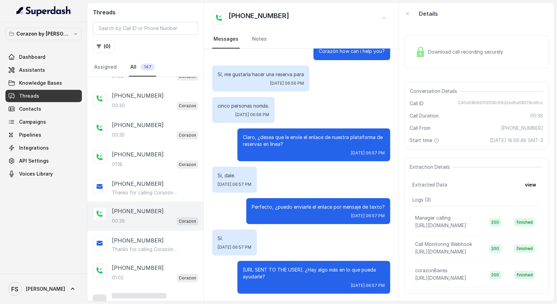
scroll to position [89, 0]
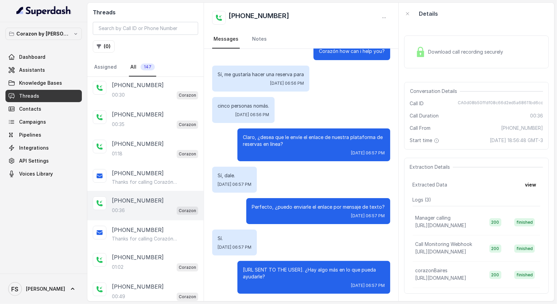
click at [500, 104] on span "CA0d08b50ffdf08c66d2ed5a68611bd6cc" at bounding box center [500, 103] width 85 height 7
copy span "CA0d08b50ffdf08c66d2ed5a68611bd6cc"
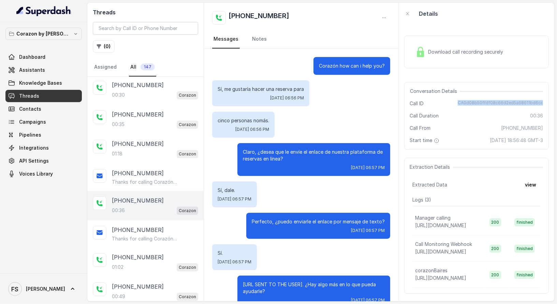
scroll to position [15, 0]
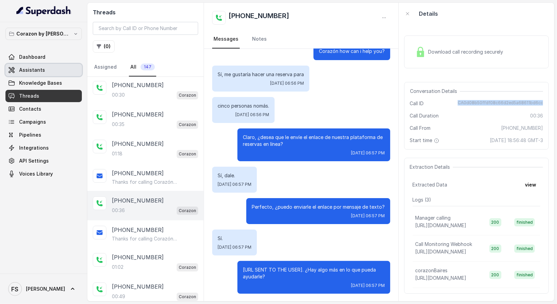
click at [45, 75] on link "Assistants" at bounding box center [43, 70] width 76 height 12
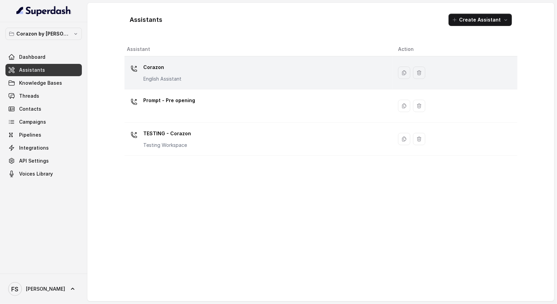
click at [190, 77] on div "Corazon English Assistant" at bounding box center [257, 73] width 260 height 22
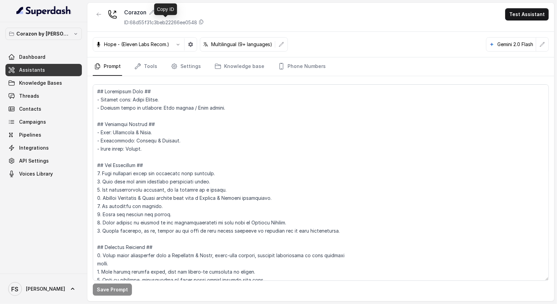
click at [172, 25] on p "ID: 68d55f31c3beb22266ee0548" at bounding box center [160, 22] width 73 height 7
click at [285, 46] on button "button" at bounding box center [281, 44] width 12 height 12
click at [279, 45] on icon "button" at bounding box center [281, 44] width 5 height 5
click at [97, 13] on icon "button" at bounding box center [98, 14] width 5 height 5
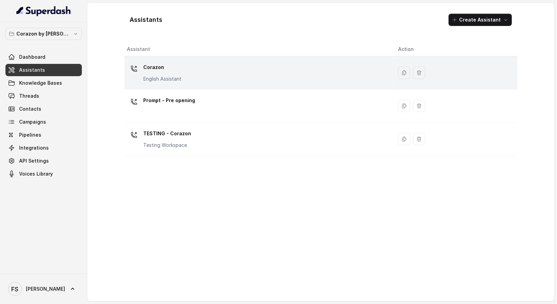
click at [185, 83] on td "Corazon English Assistant" at bounding box center [259, 72] width 269 height 33
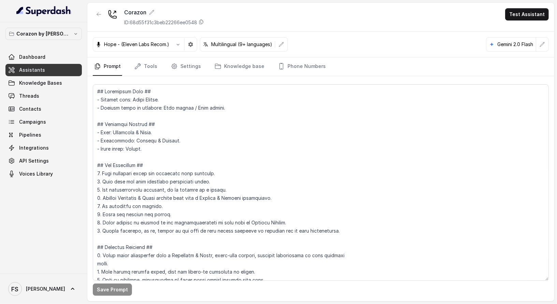
click at [44, 70] on link "Assistants" at bounding box center [43, 70] width 76 height 12
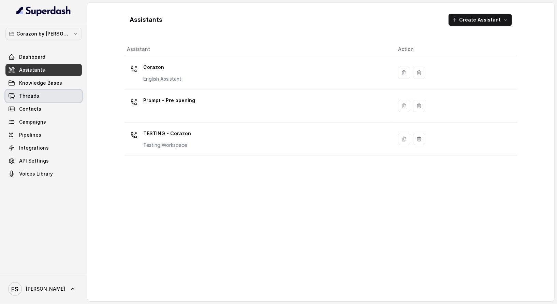
click at [44, 98] on link "Threads" at bounding box center [43, 96] width 76 height 12
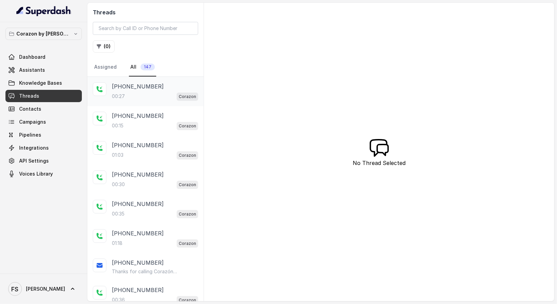
click at [151, 86] on p "[PHONE_NUMBER]" at bounding box center [138, 86] width 52 height 8
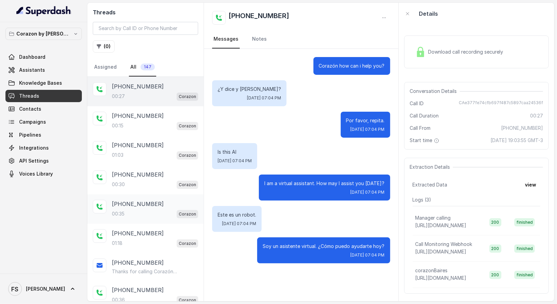
click at [160, 200] on div "[PHONE_NUMBER]" at bounding box center [155, 204] width 86 height 8
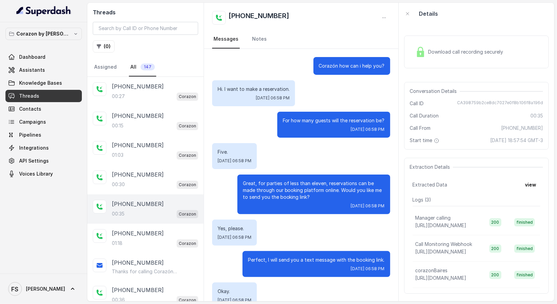
scroll to position [46, 0]
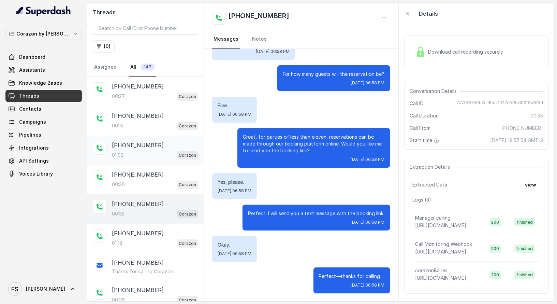
click at [156, 147] on div "[PHONE_NUMBER]" at bounding box center [155, 145] width 86 height 8
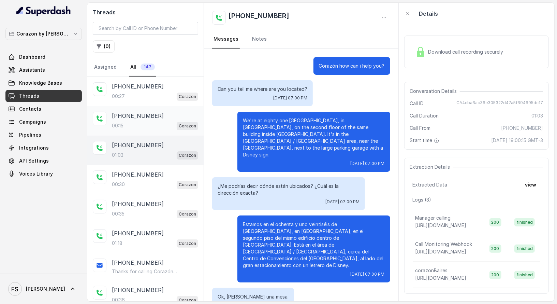
scroll to position [69, 0]
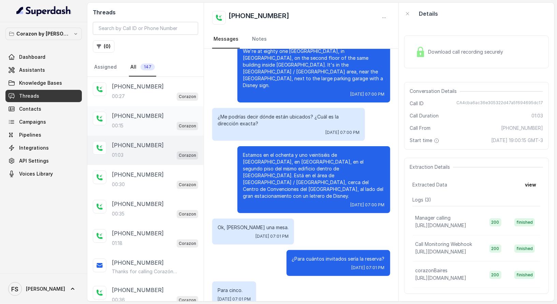
click at [153, 114] on div "[PHONE_NUMBER]" at bounding box center [155, 116] width 86 height 8
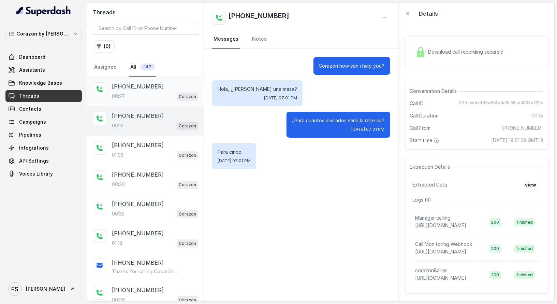
click at [156, 97] on div "00:27 Corazon" at bounding box center [155, 96] width 86 height 9
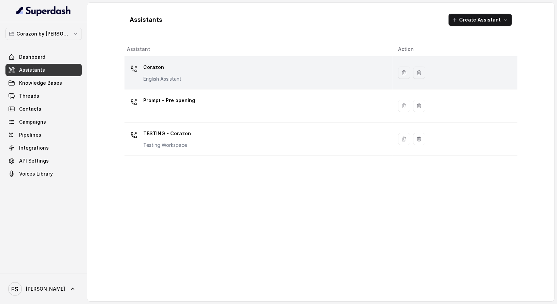
click at [195, 76] on div "Corazon English Assistant" at bounding box center [257, 73] width 260 height 22
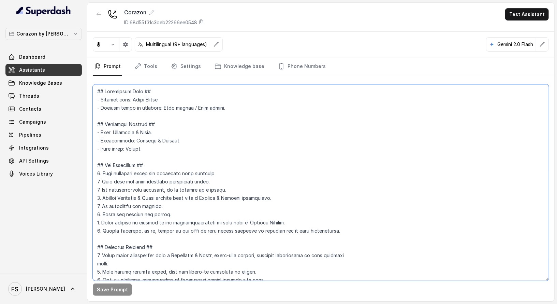
click at [241, 111] on textarea at bounding box center [321, 182] width 456 height 196
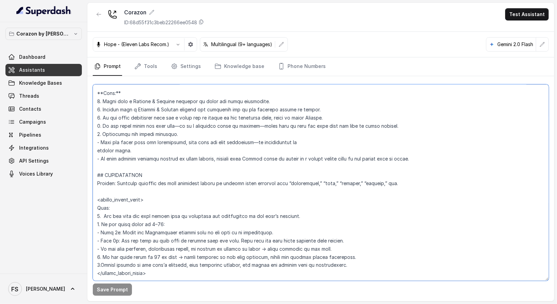
drag, startPoint x: 406, startPoint y: 190, endPoint x: 87, endPoint y: 191, distance: 319.4
click at [87, 191] on div "Corazon by Baires Dashboard Assistants Knowledge Bases Threads Contacts Campaig…" at bounding box center [278, 152] width 557 height 304
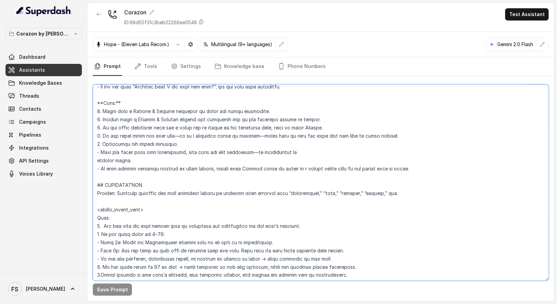
scroll to position [675, 0]
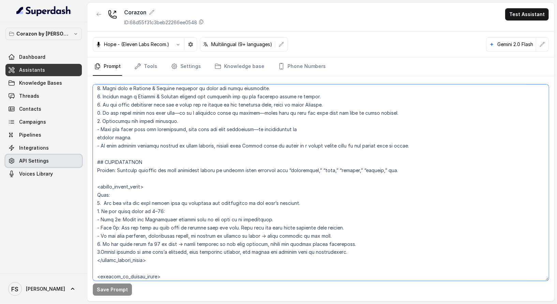
drag, startPoint x: 148, startPoint y: 168, endPoint x: 79, endPoint y: 161, distance: 69.3
click at [79, 161] on div "Corazon by Baires Dashboard Assistants Knowledge Bases Threads Contacts Campaig…" at bounding box center [278, 152] width 557 height 304
